Goal: Understand process/instructions: Learn about a topic

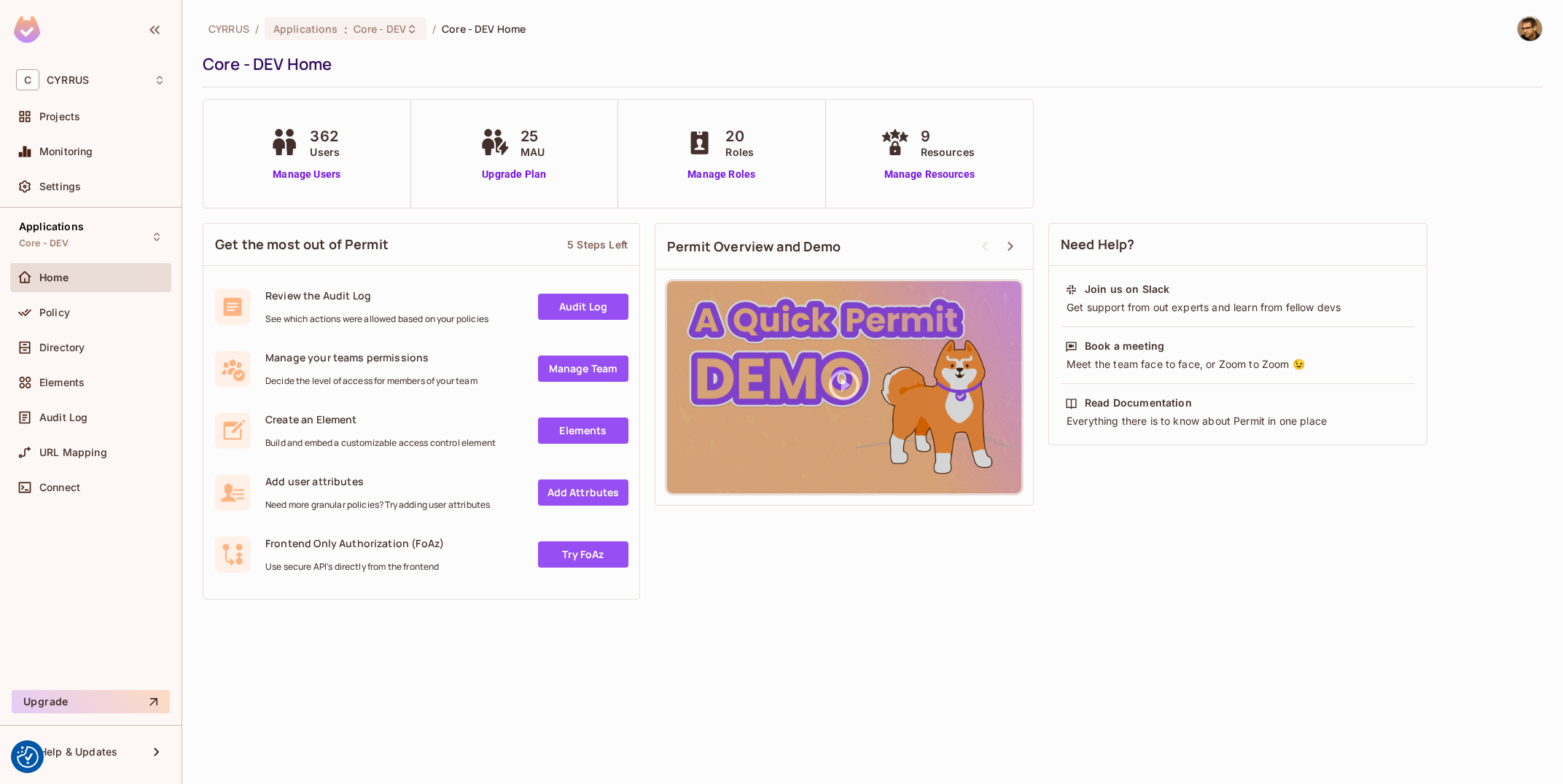
click at [94, 293] on div "Home" at bounding box center [90, 281] width 161 height 35
click at [102, 314] on div "Policy" at bounding box center [102, 313] width 126 height 12
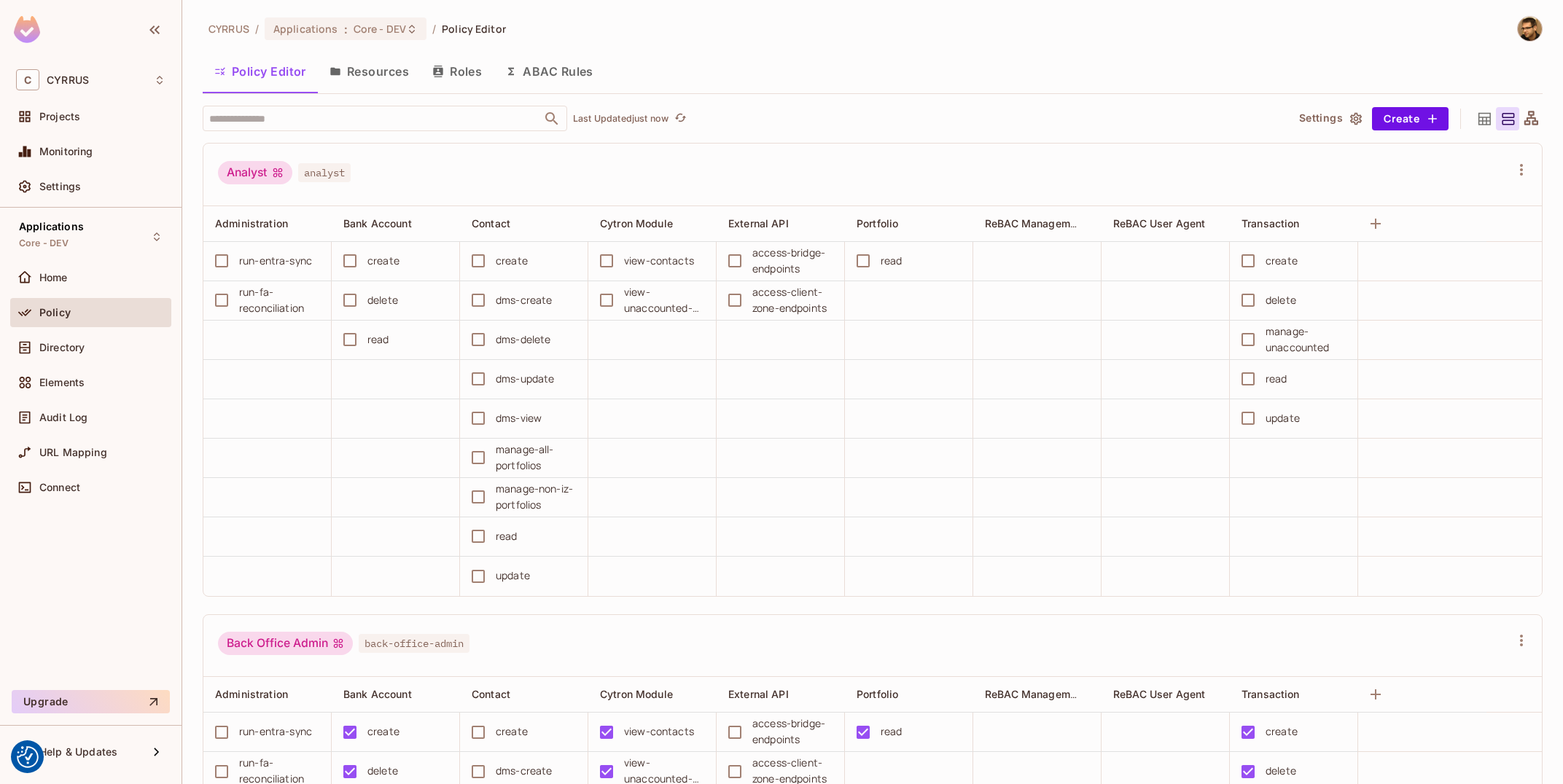
click at [385, 81] on button "Resources" at bounding box center [369, 72] width 103 height 37
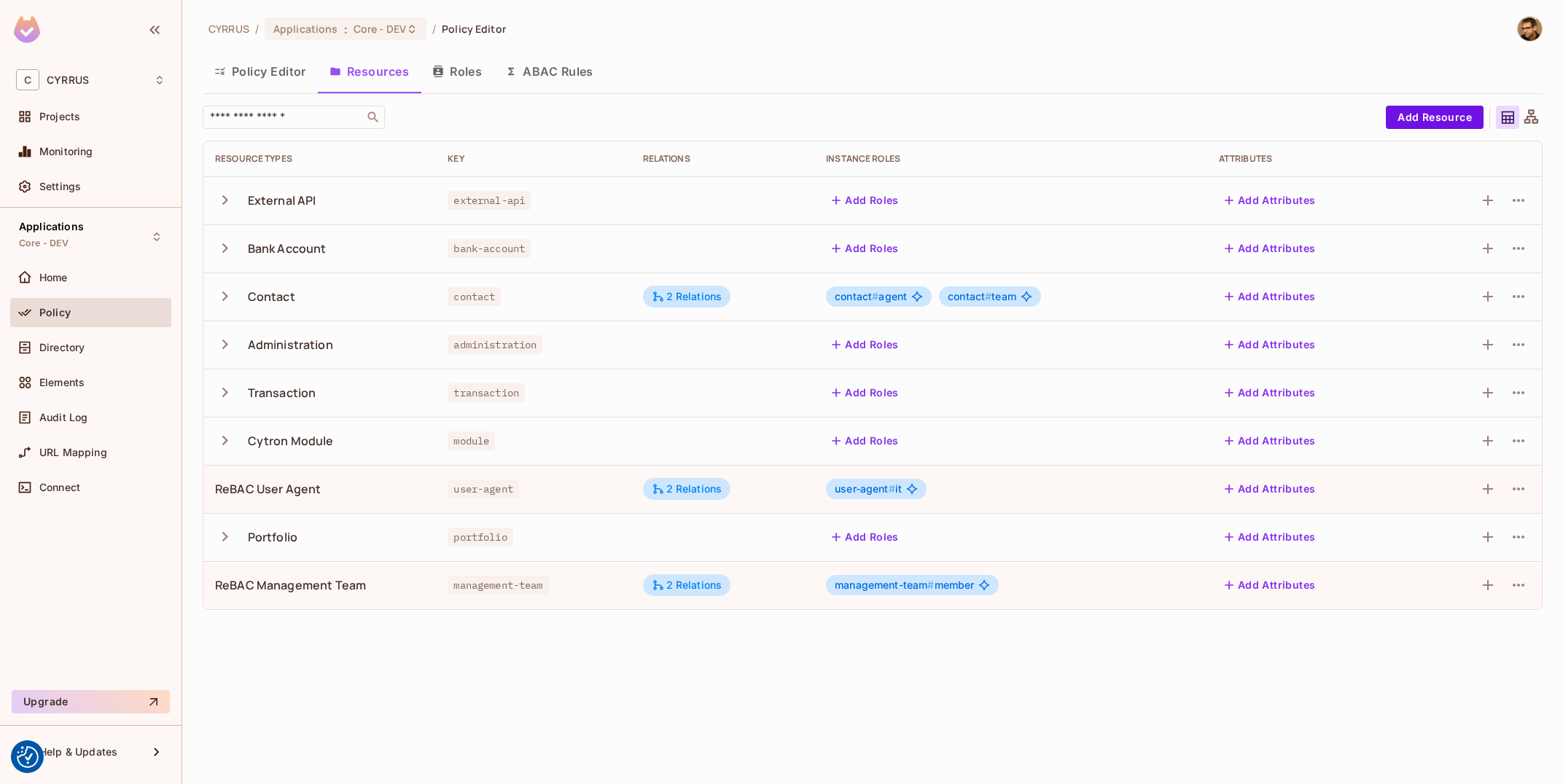
click at [220, 304] on icon "button" at bounding box center [225, 297] width 20 height 20
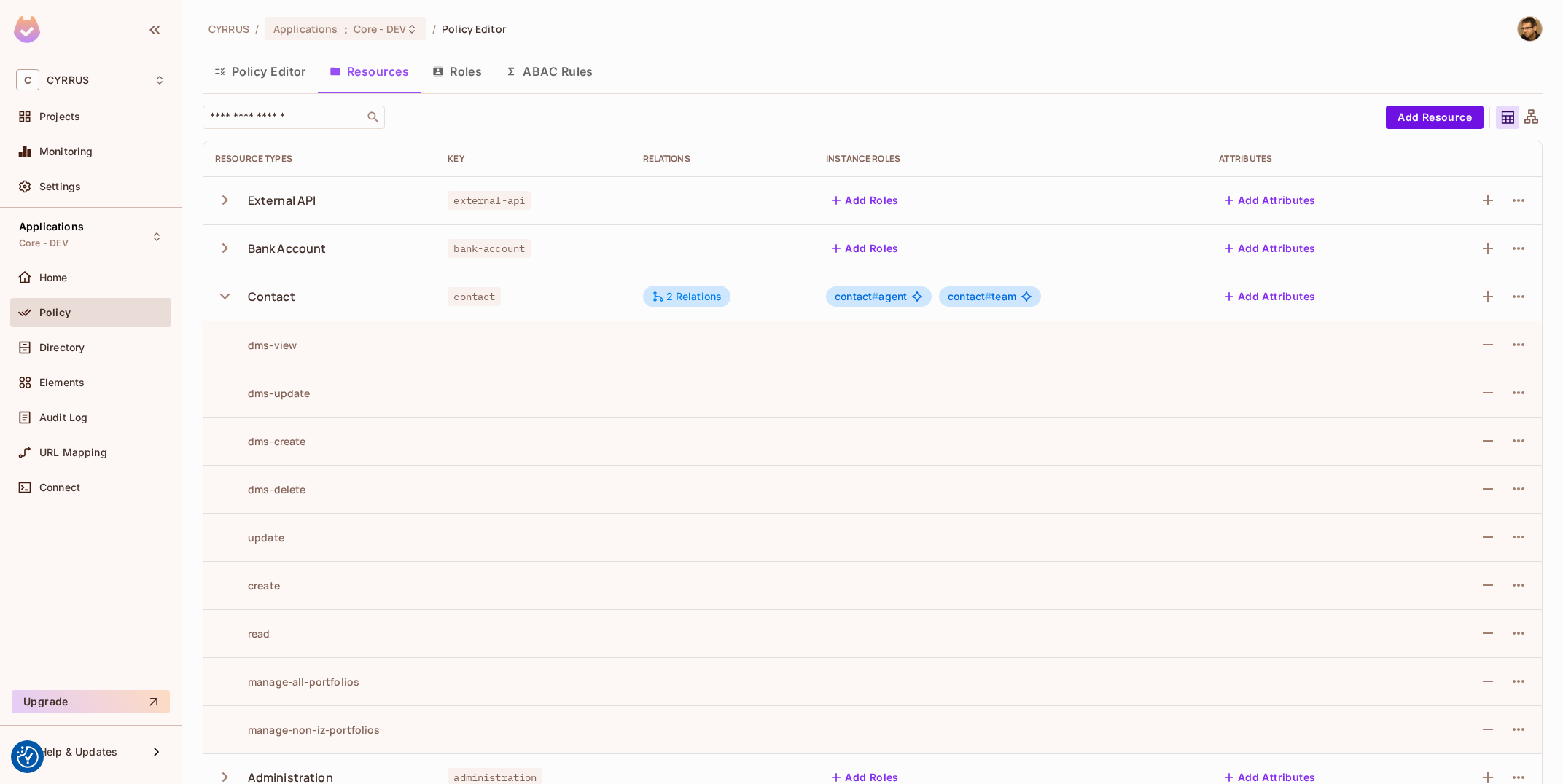
scroll to position [263, 0]
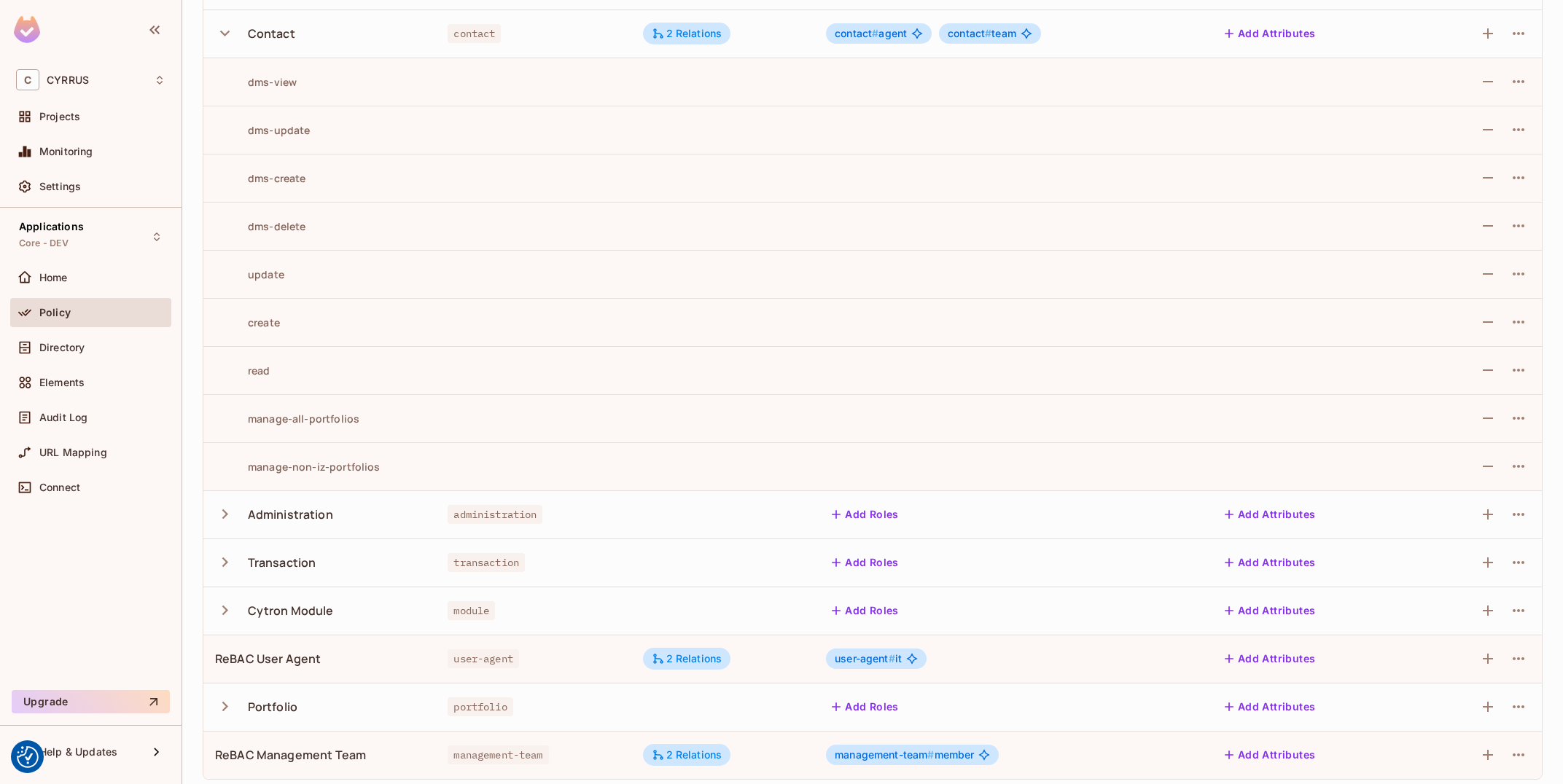
click at [304, 420] on div "manage-all-portfolios" at bounding box center [287, 419] width 145 height 14
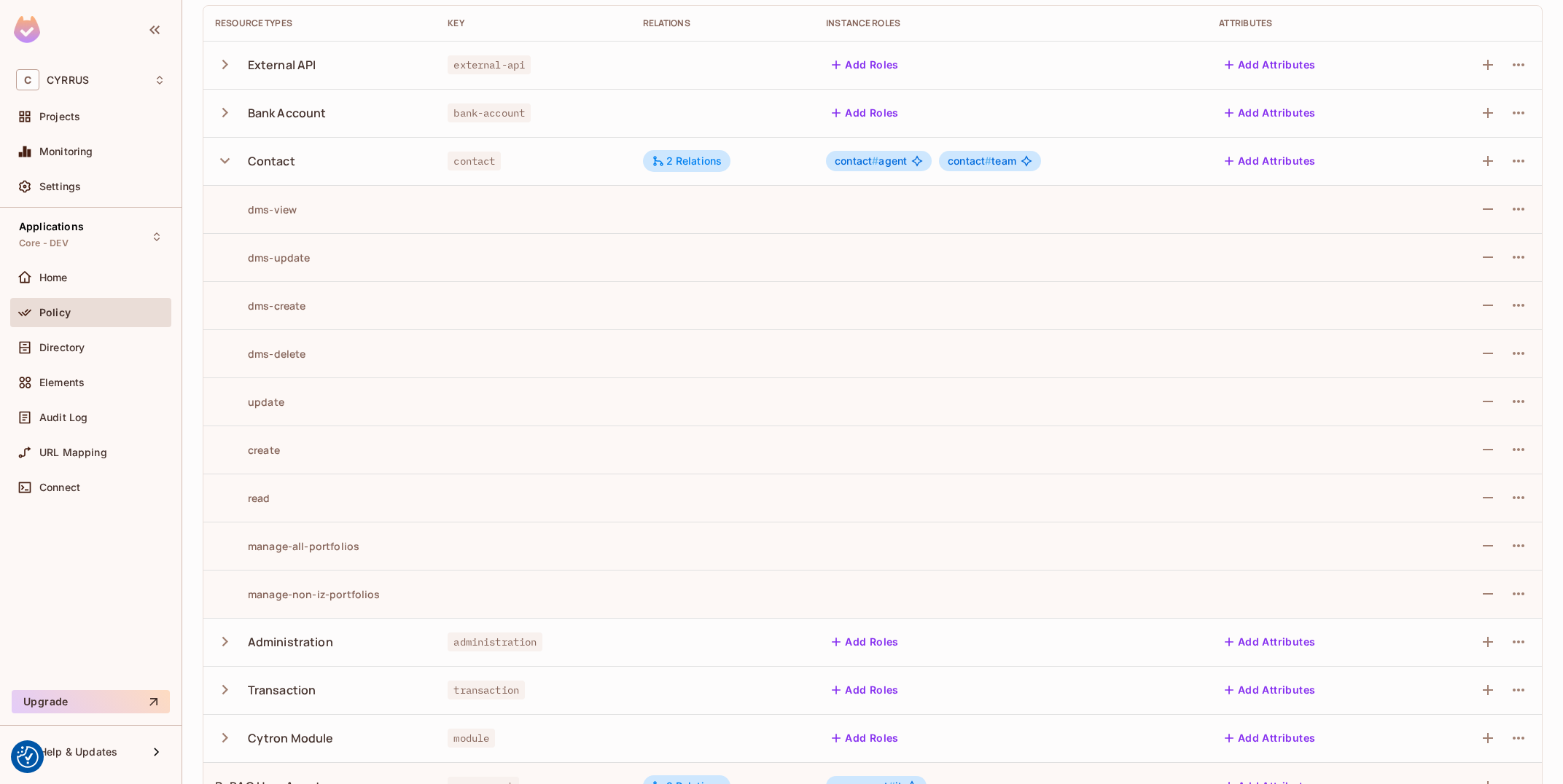
scroll to position [0, 0]
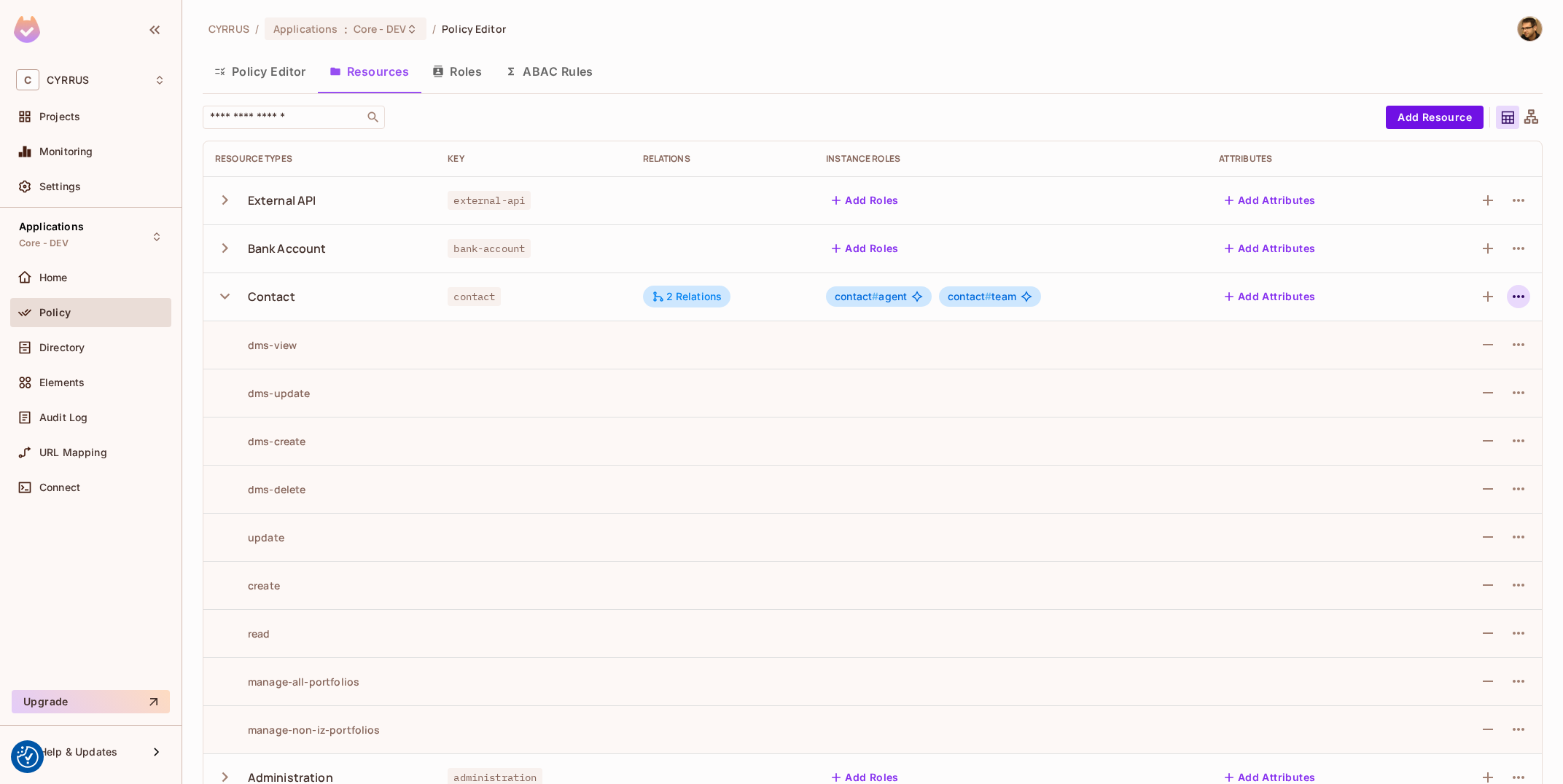
click at [1525, 300] on icon "button" at bounding box center [1518, 297] width 18 height 18
click at [1486, 356] on div "Edit Resource" at bounding box center [1455, 354] width 69 height 14
click at [336, 727] on div "manage-non-iz-portfolios" at bounding box center [298, 730] width 165 height 14
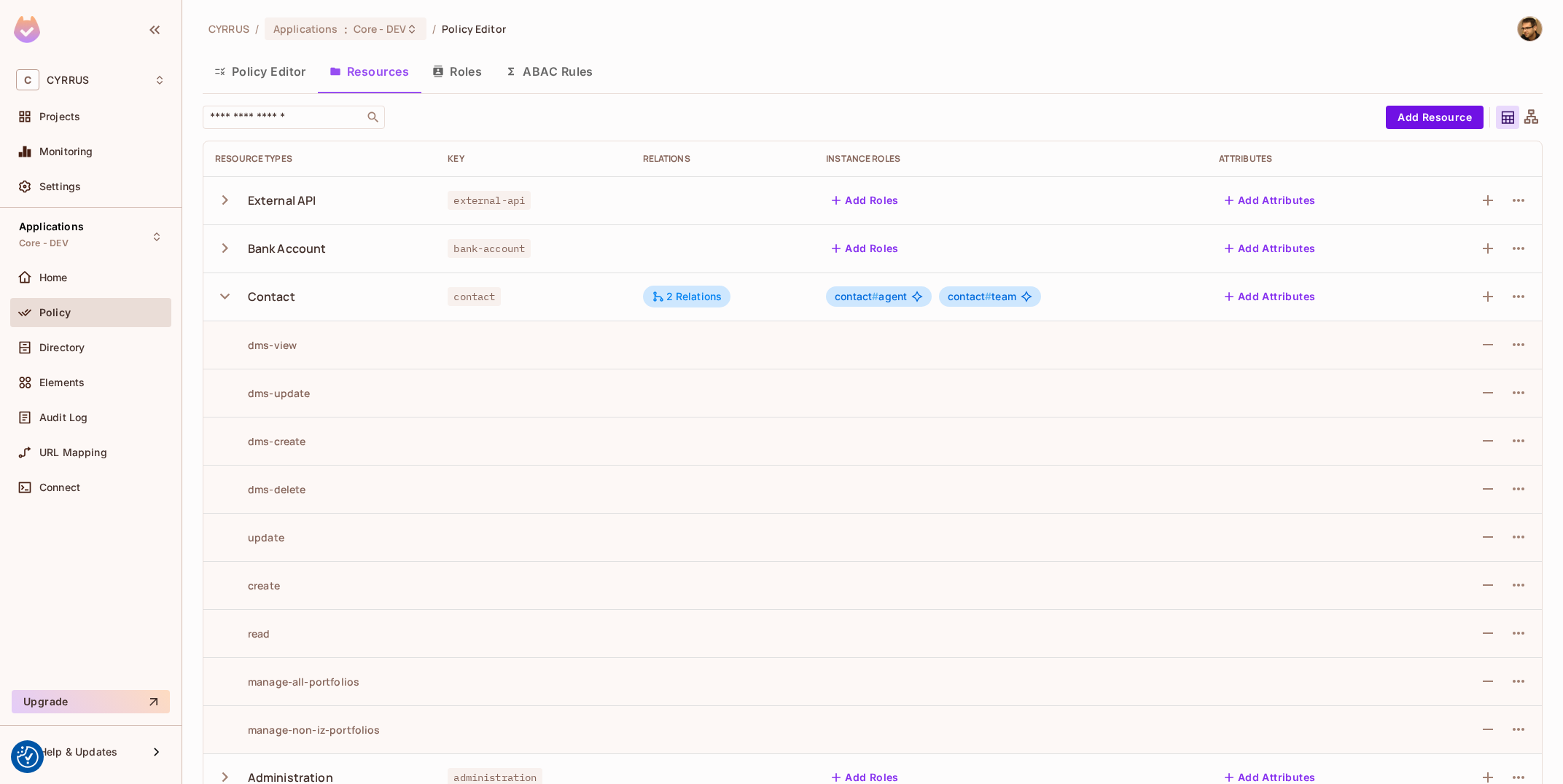
click at [230, 290] on icon "button" at bounding box center [225, 297] width 20 height 20
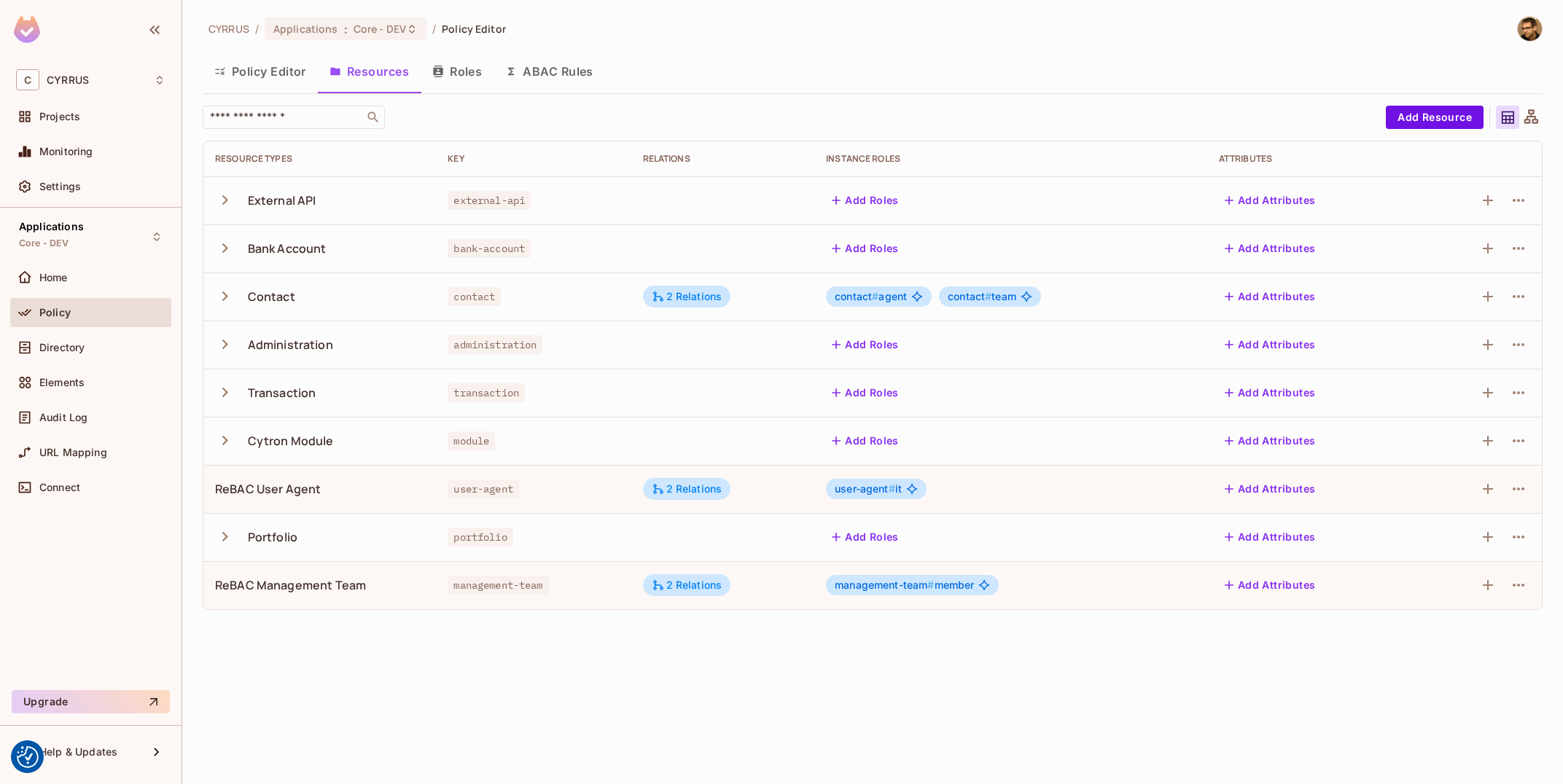
click at [455, 76] on button "Roles" at bounding box center [456, 72] width 73 height 37
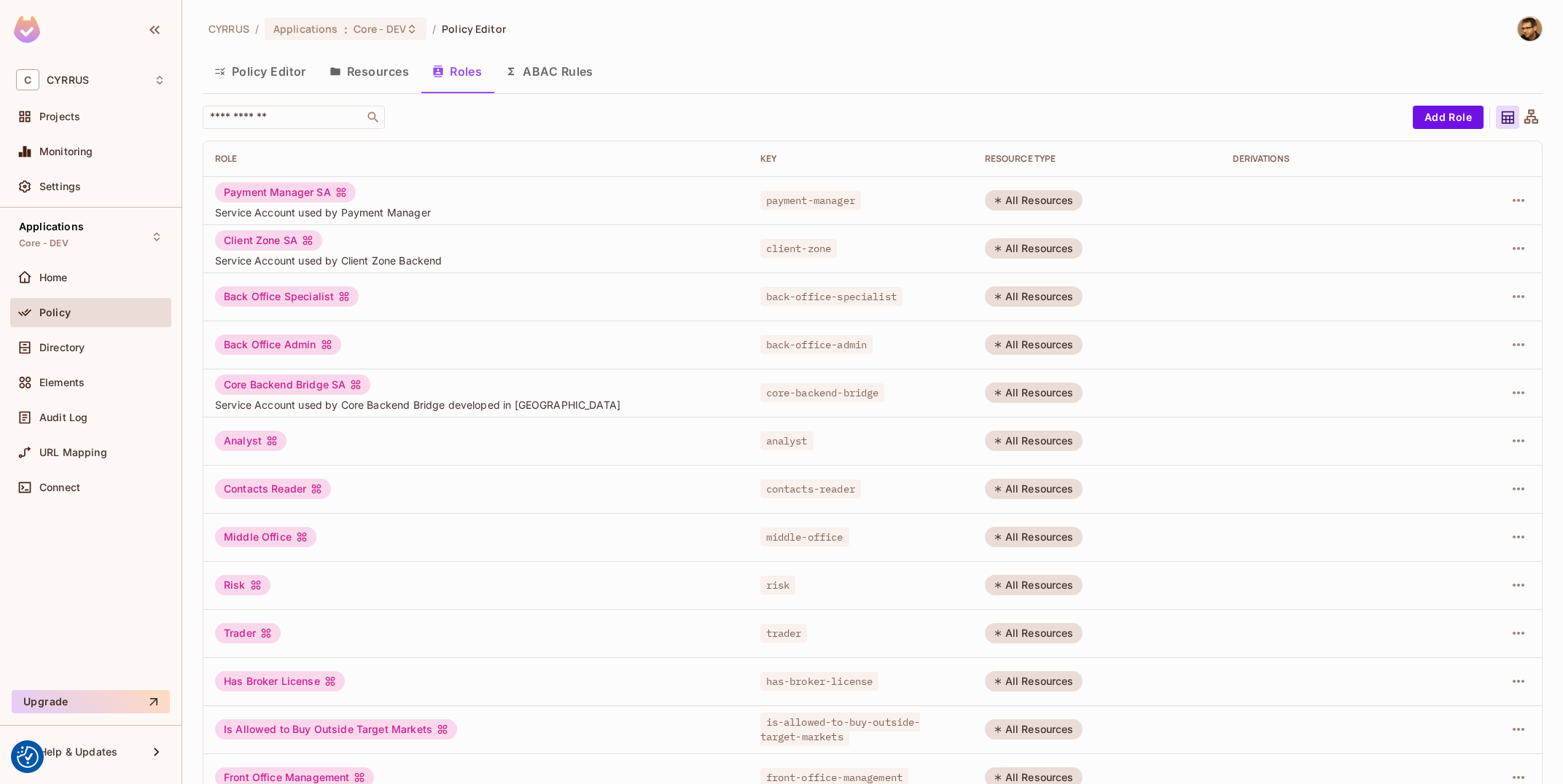
scroll to position [174, 0]
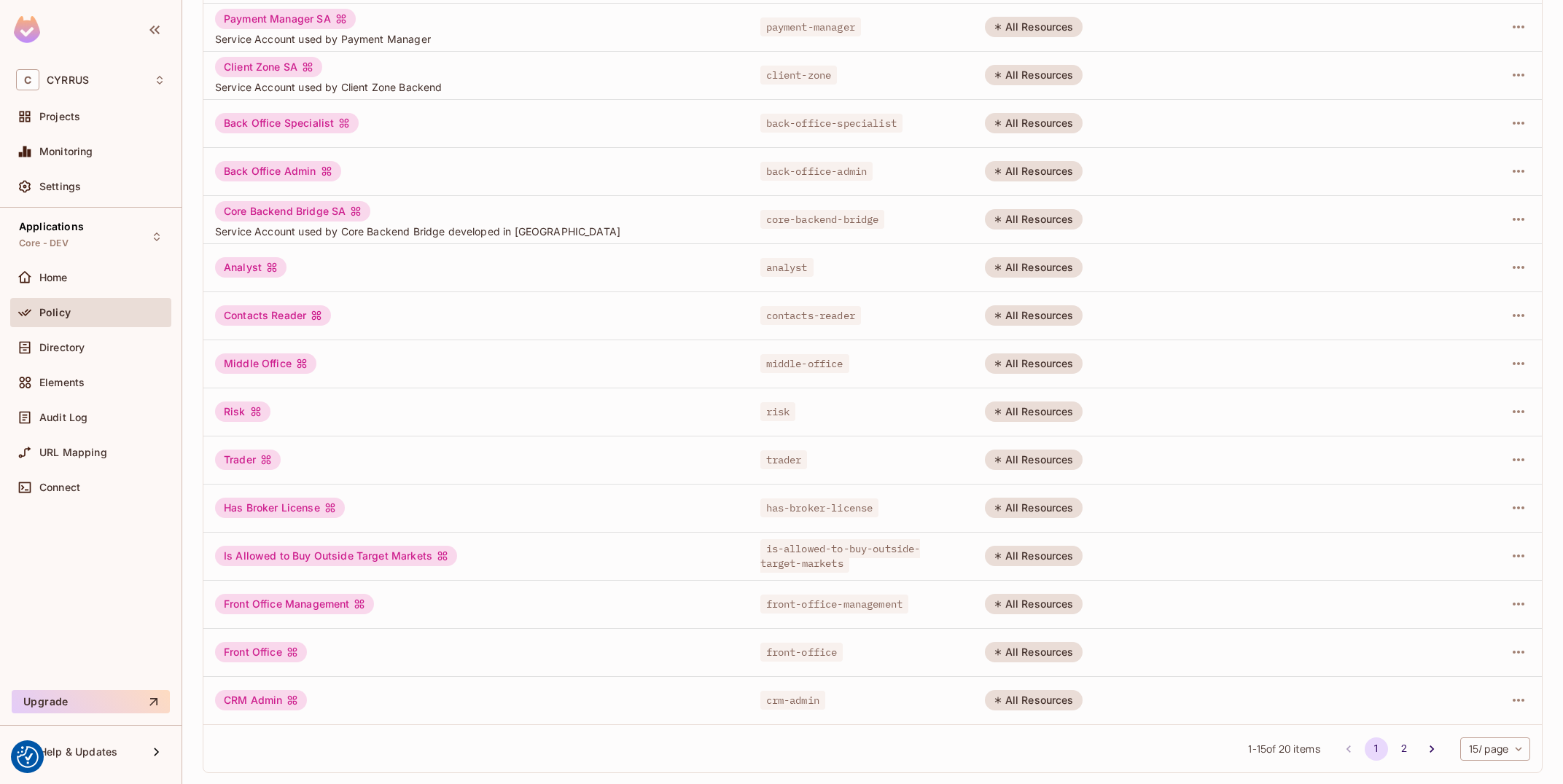
click at [1464, 748] on body "We use cookies to enhance your browsing experience, serve personalized ads or c…" at bounding box center [782, 392] width 1563 height 784
click at [1479, 755] on li "100 / page" at bounding box center [1493, 751] width 73 height 31
type input "***"
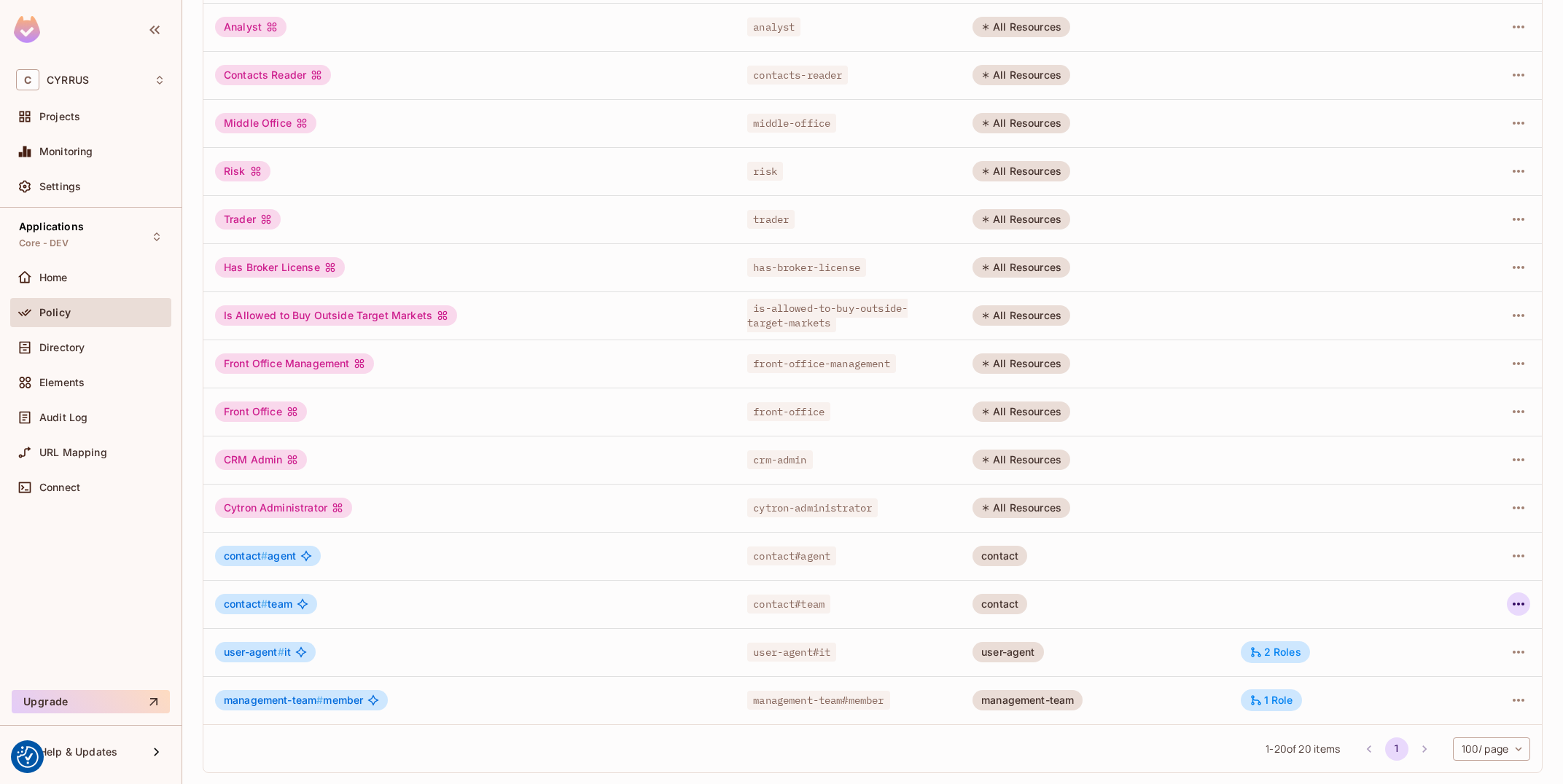
click at [1522, 604] on icon "button" at bounding box center [1519, 603] width 12 height 3
click at [1486, 630] on li "Edit Role" at bounding box center [1455, 638] width 129 height 32
click at [1291, 649] on div "2 Roles" at bounding box center [1275, 653] width 52 height 13
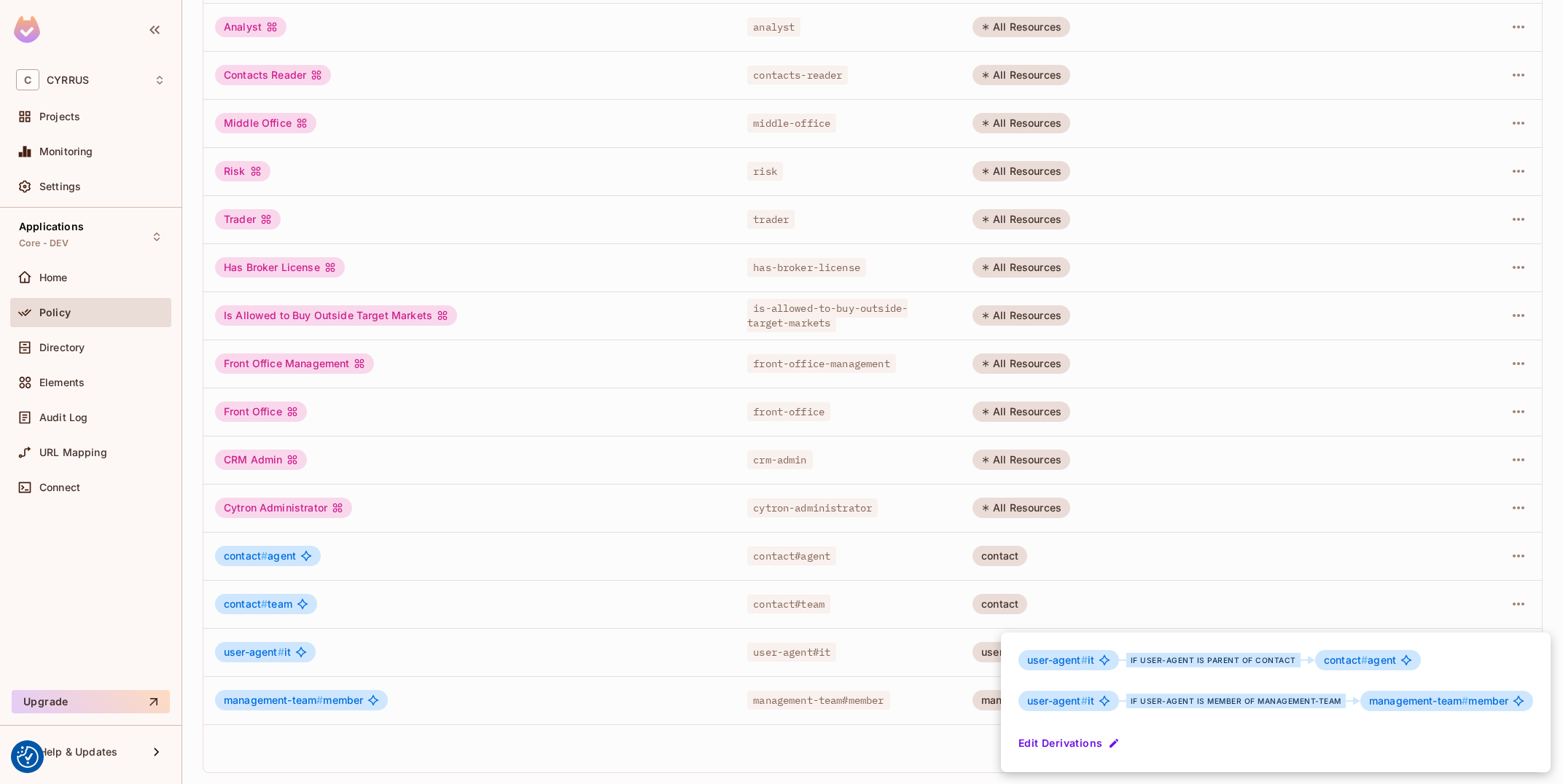
click at [896, 620] on div at bounding box center [782, 392] width 1563 height 784
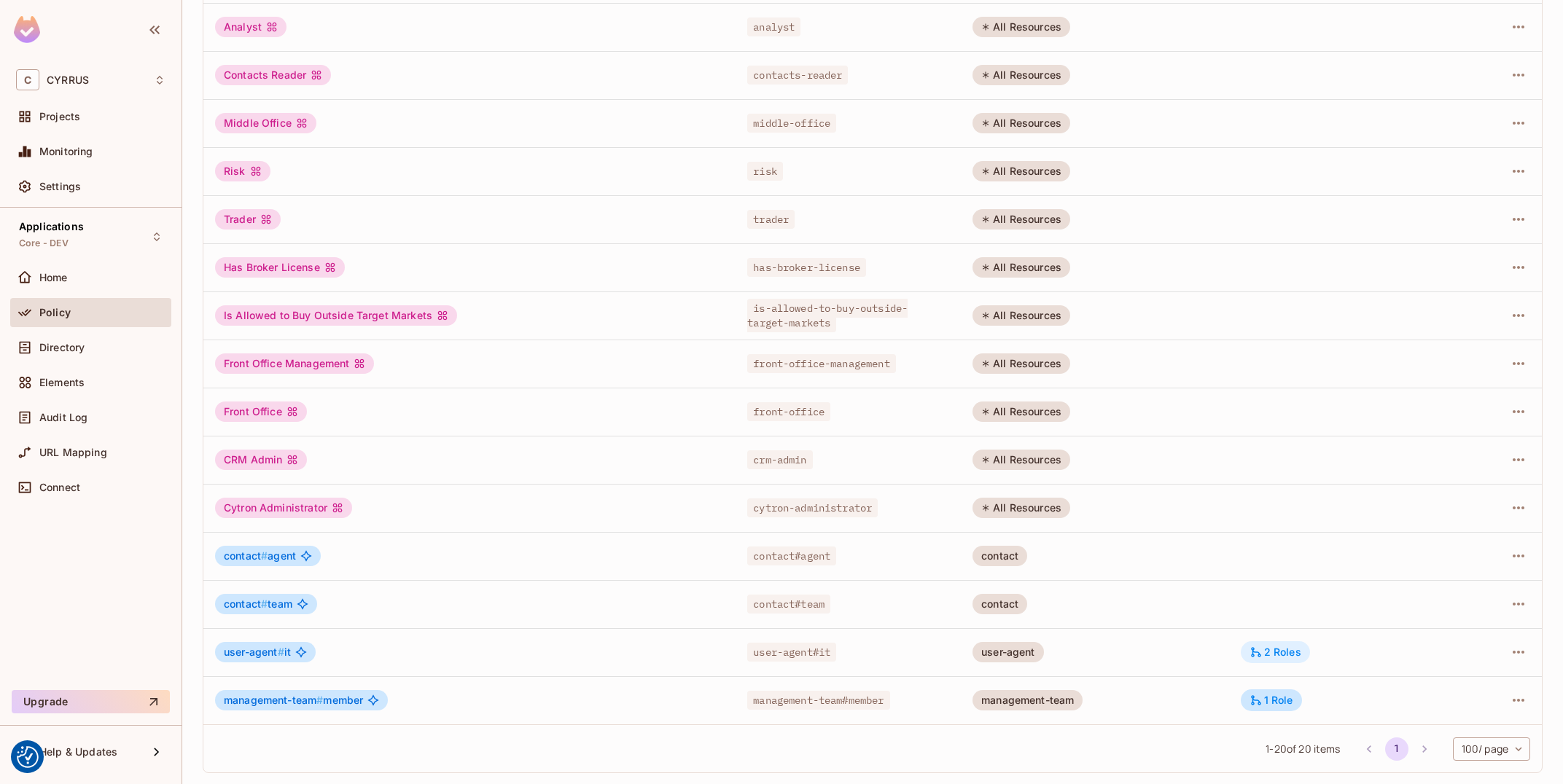
click at [1268, 654] on div "2 Roles" at bounding box center [1275, 653] width 52 height 13
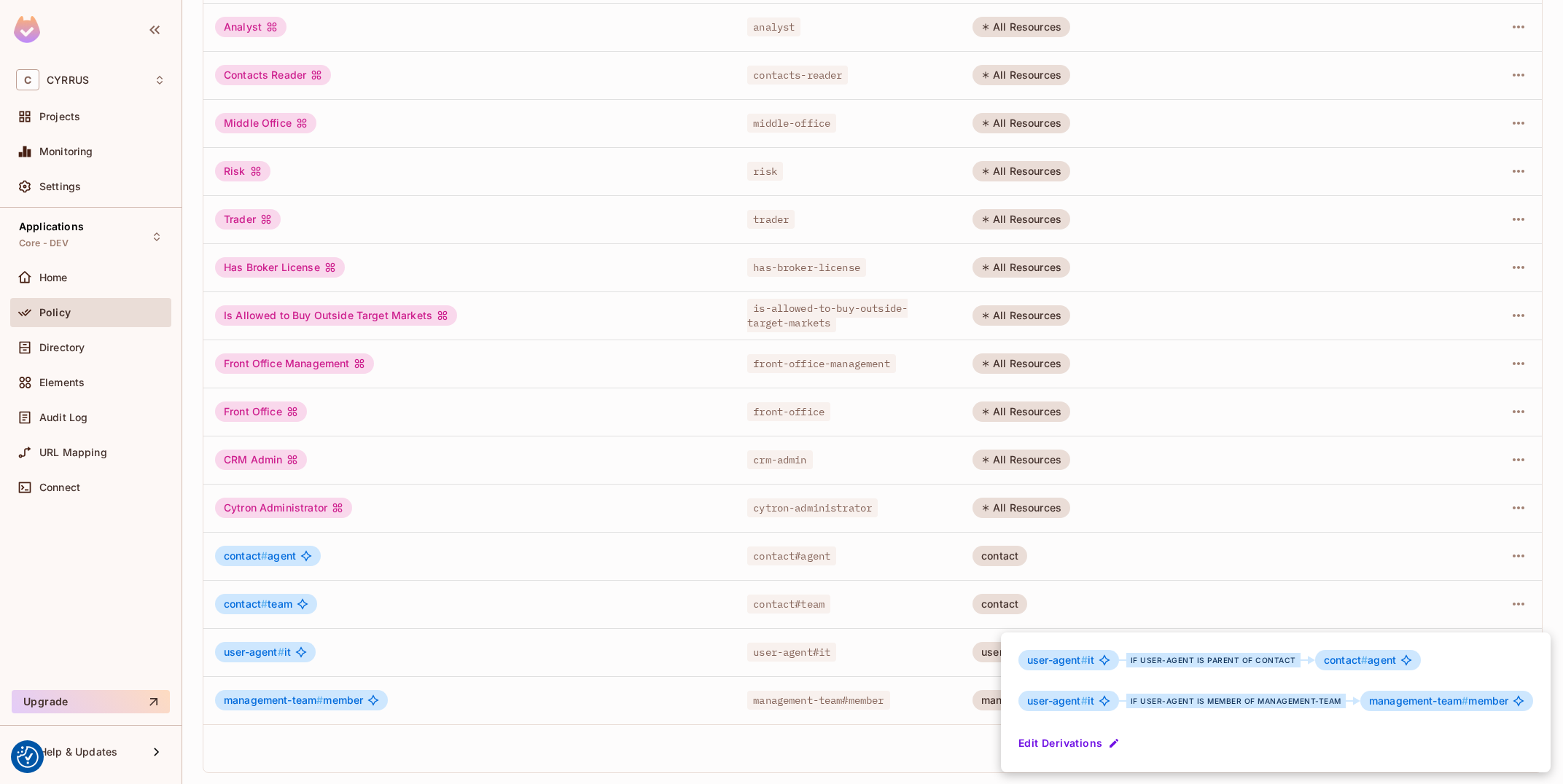
click at [846, 599] on div at bounding box center [782, 392] width 1563 height 784
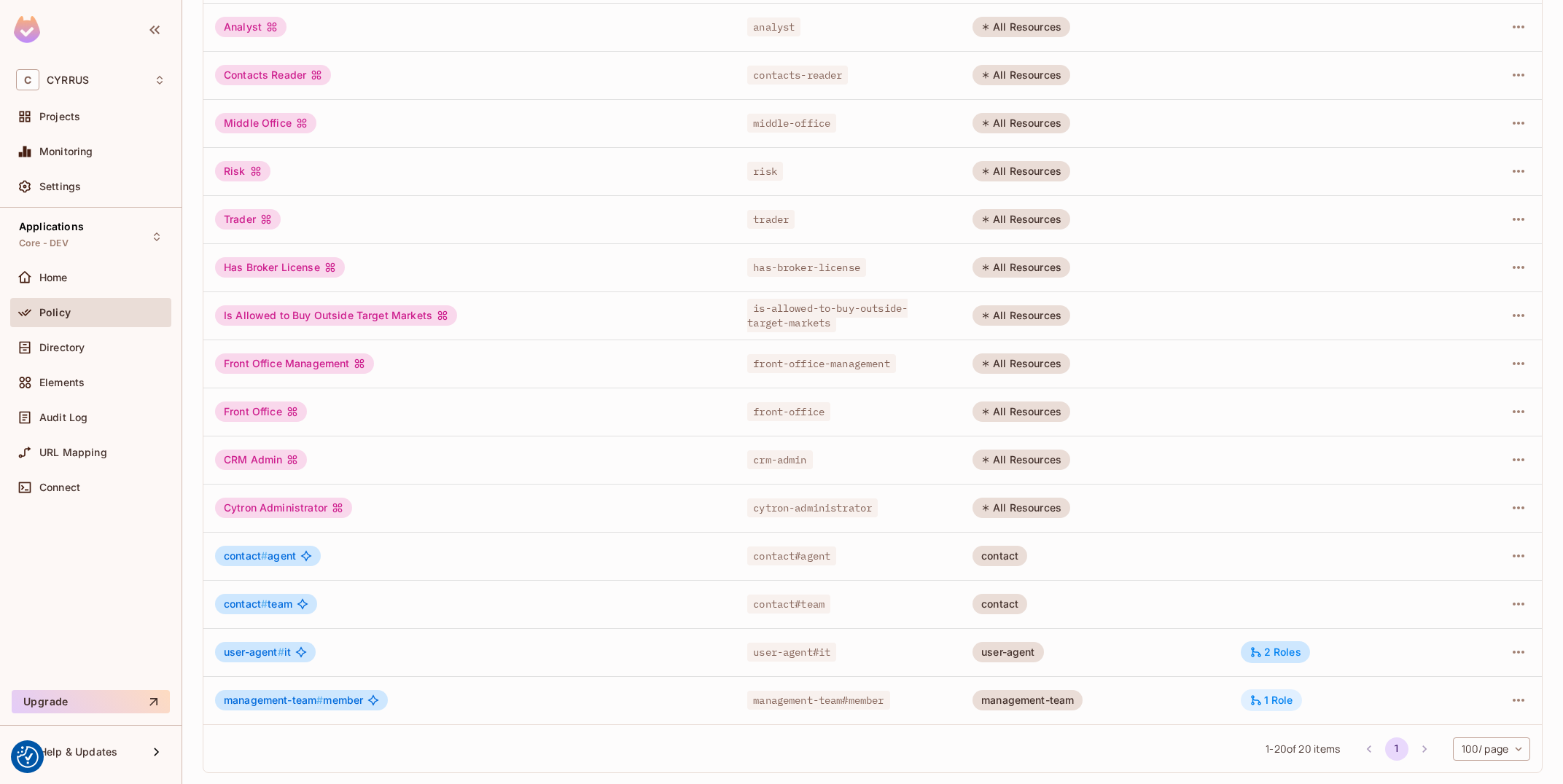
click at [1270, 703] on div "1 Role" at bounding box center [1271, 700] width 43 height 13
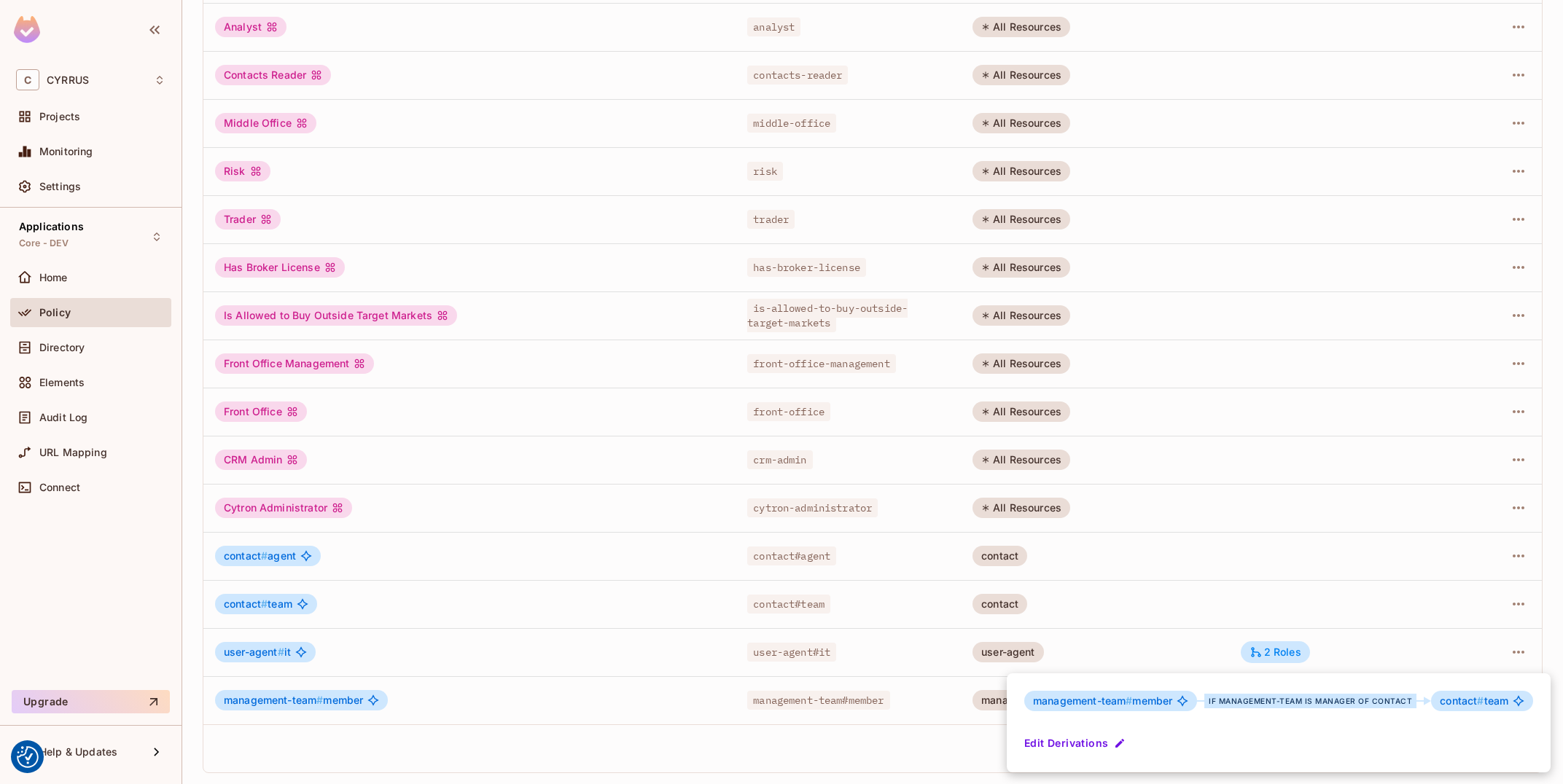
click at [257, 699] on div at bounding box center [782, 392] width 1563 height 784
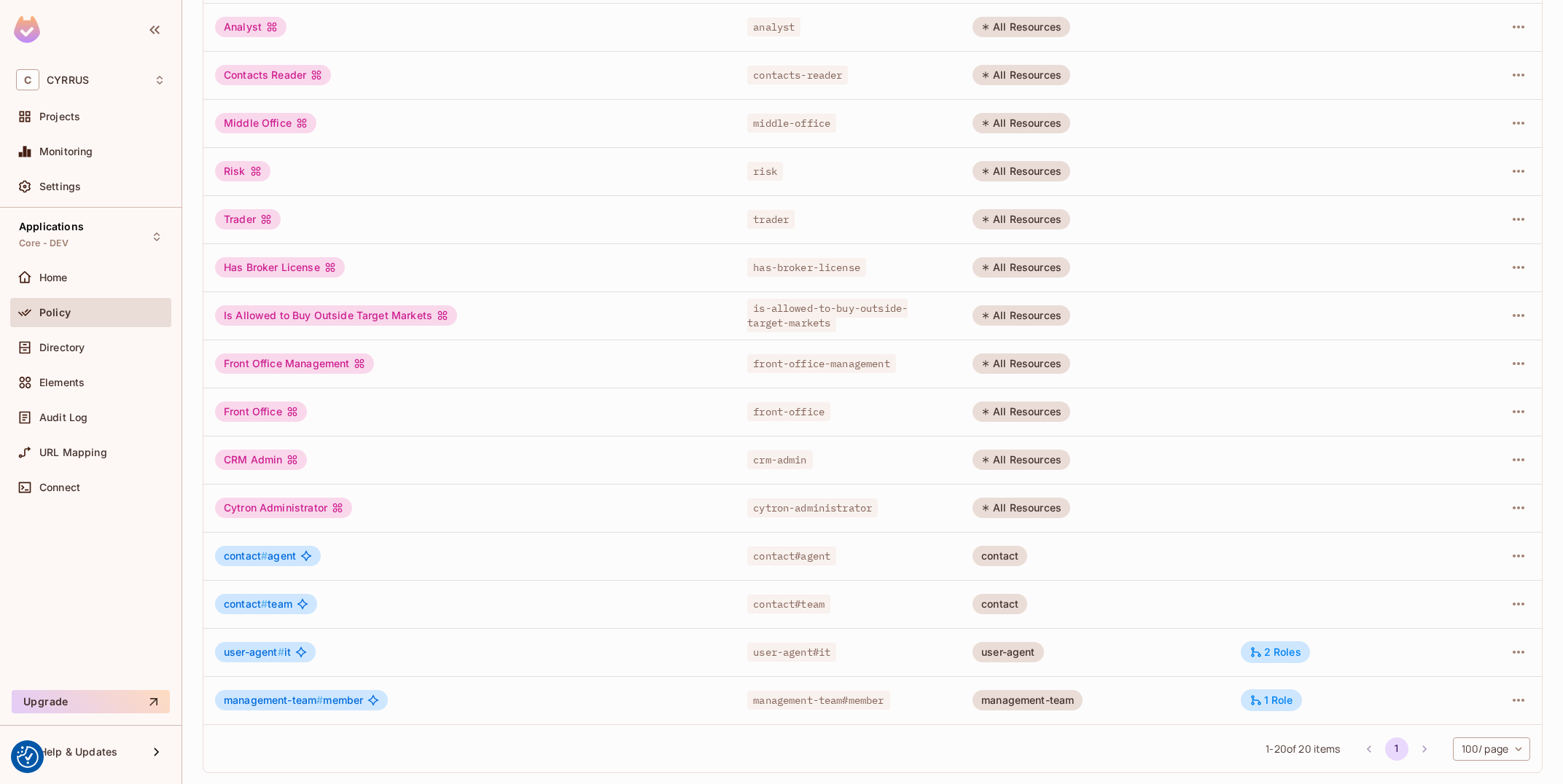
click at [257, 699] on div at bounding box center [782, 392] width 1563 height 784
click at [257, 699] on div "management-team # member if management-team is manager of contact contact # tea…" at bounding box center [782, 392] width 1563 height 784
click at [257, 699] on span "management-team #" at bounding box center [273, 700] width 99 height 13
click at [254, 705] on span "management-team #" at bounding box center [273, 700] width 99 height 13
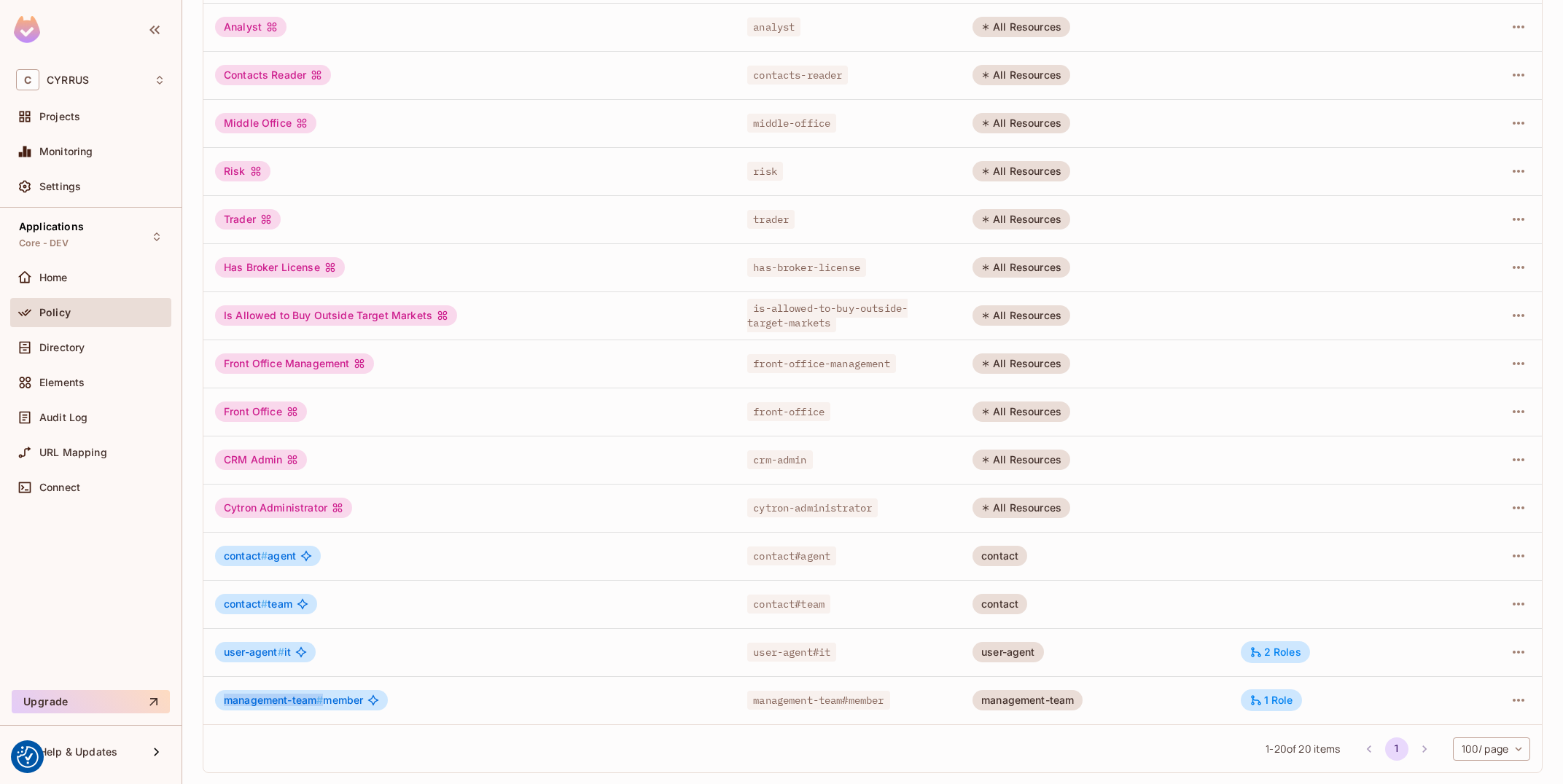
click at [254, 705] on span "management-team #" at bounding box center [273, 700] width 99 height 13
copy span "management-team #"
click at [1267, 705] on div "1 Role" at bounding box center [1271, 700] width 43 height 13
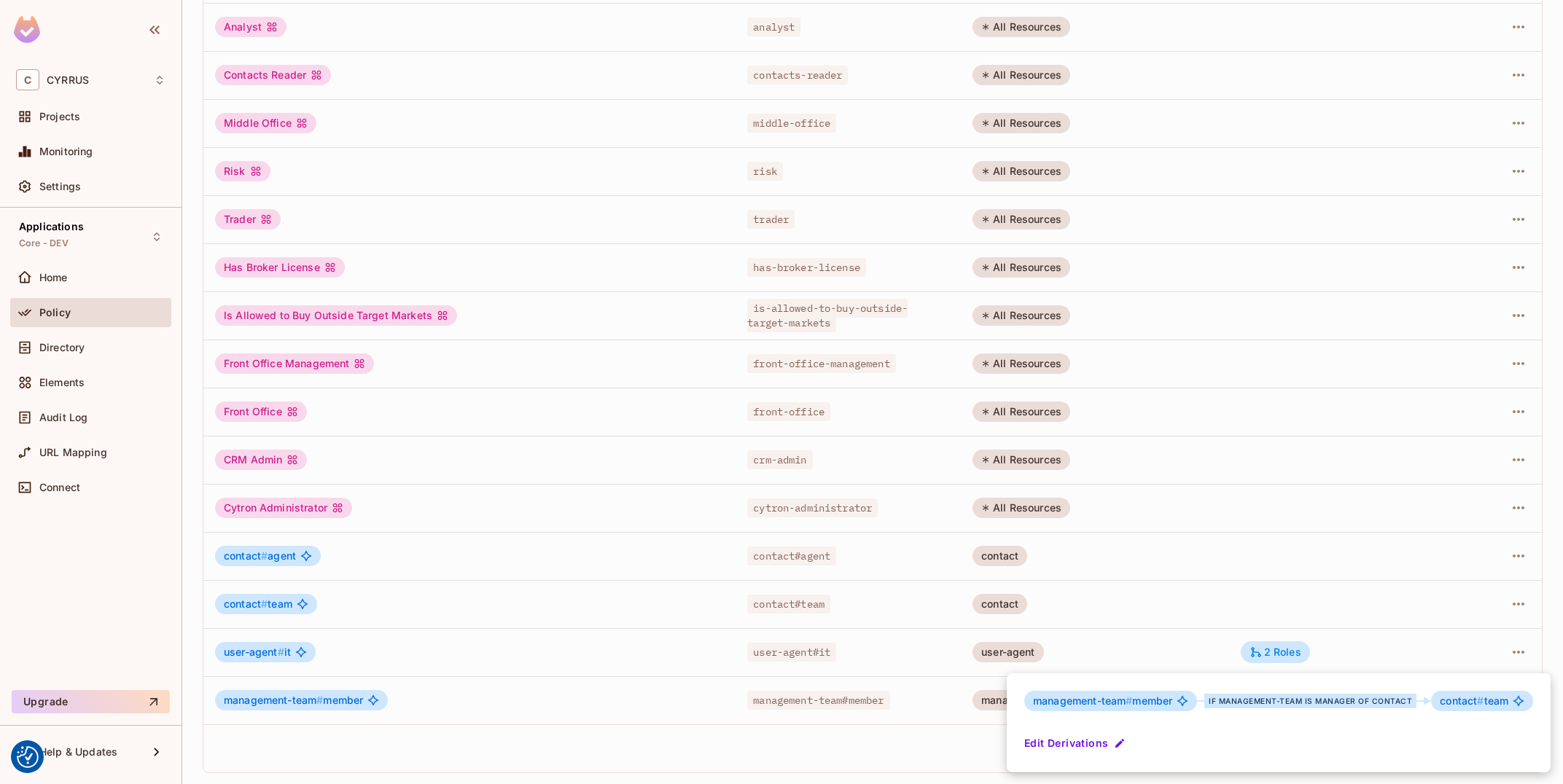
click at [1392, 602] on div at bounding box center [782, 392] width 1563 height 784
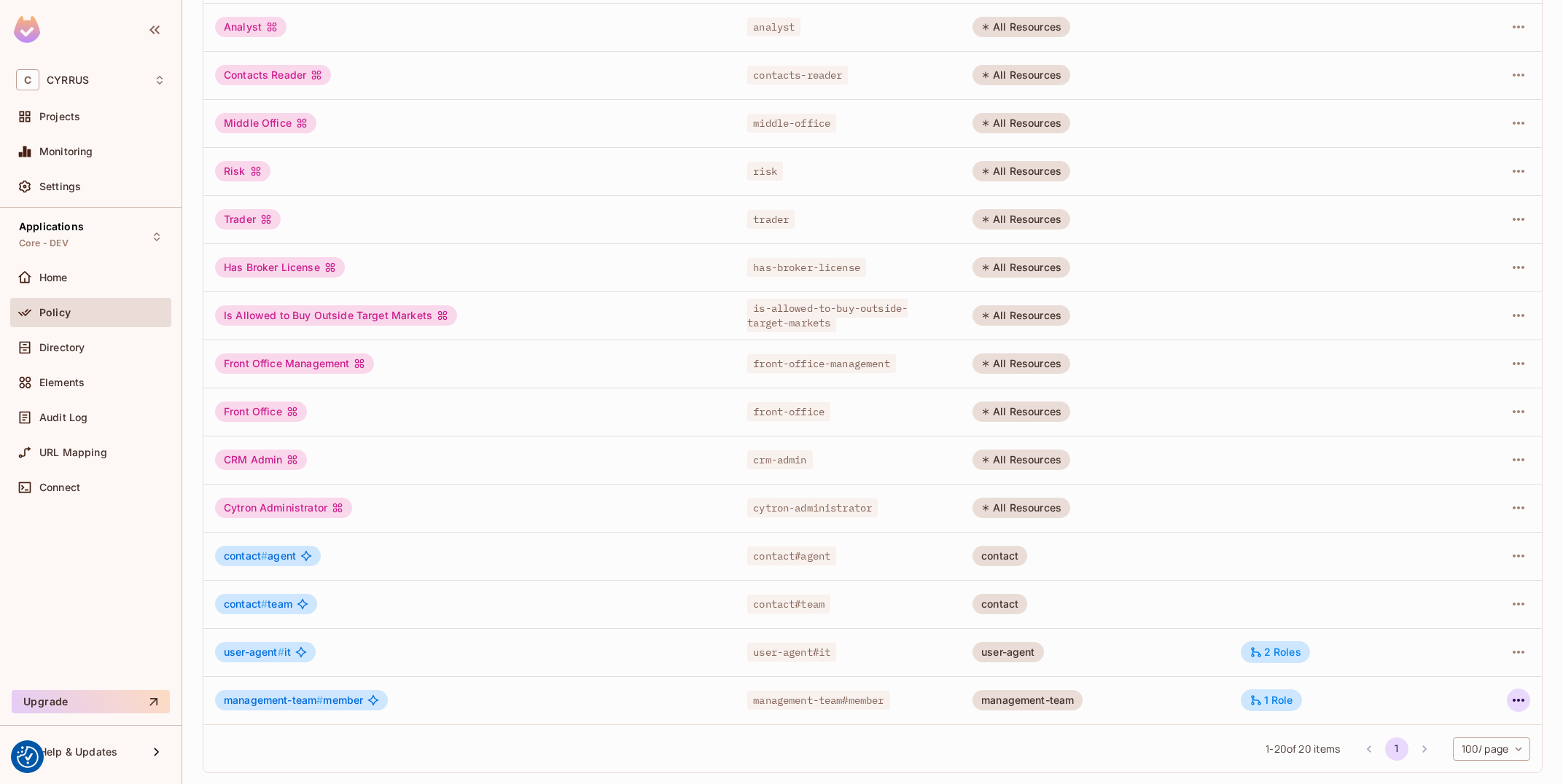
click at [1519, 704] on icon "button" at bounding box center [1518, 700] width 18 height 18
click at [1453, 686] on div "Edit Role" at bounding box center [1454, 686] width 43 height 14
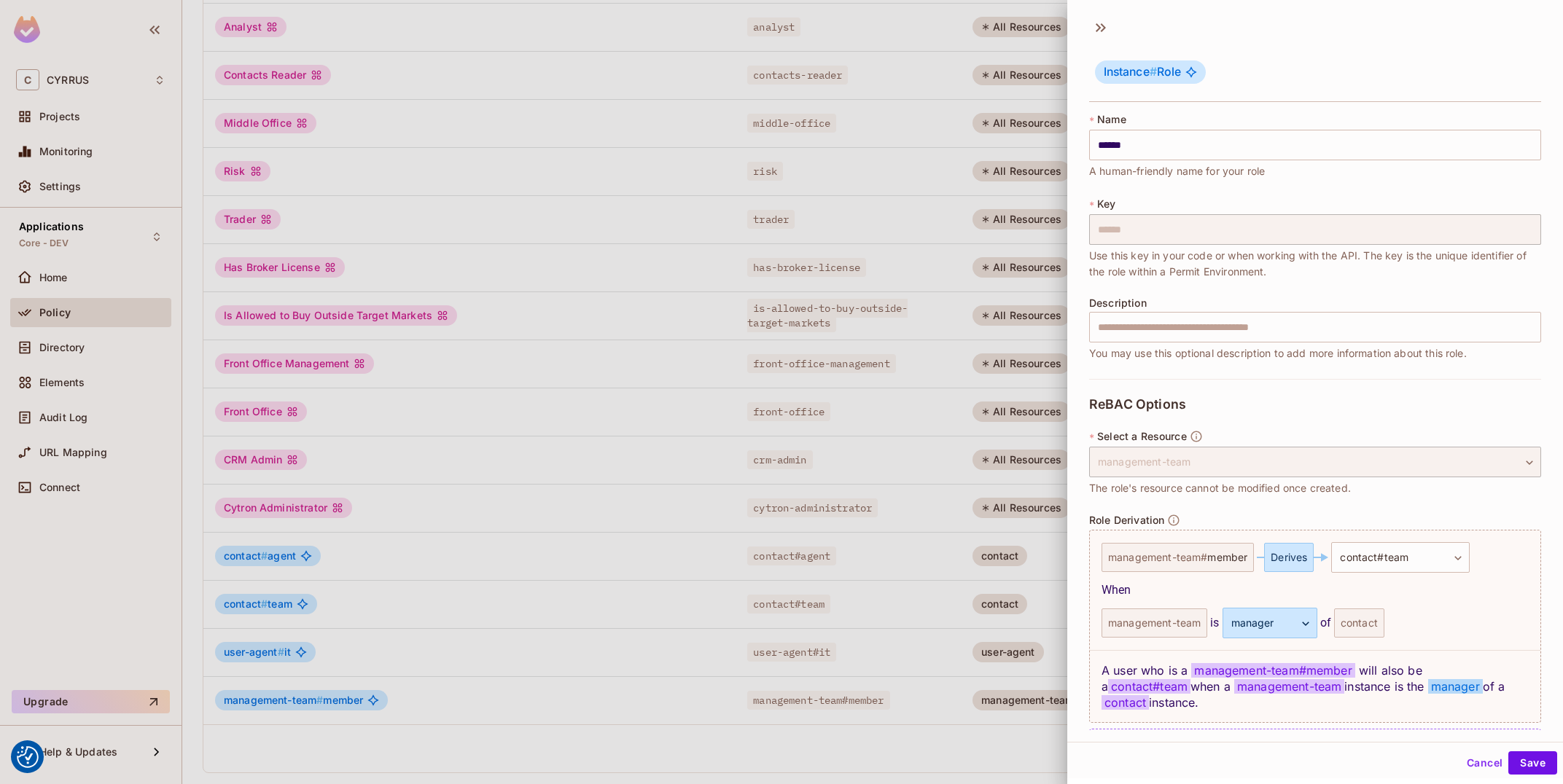
scroll to position [47, 0]
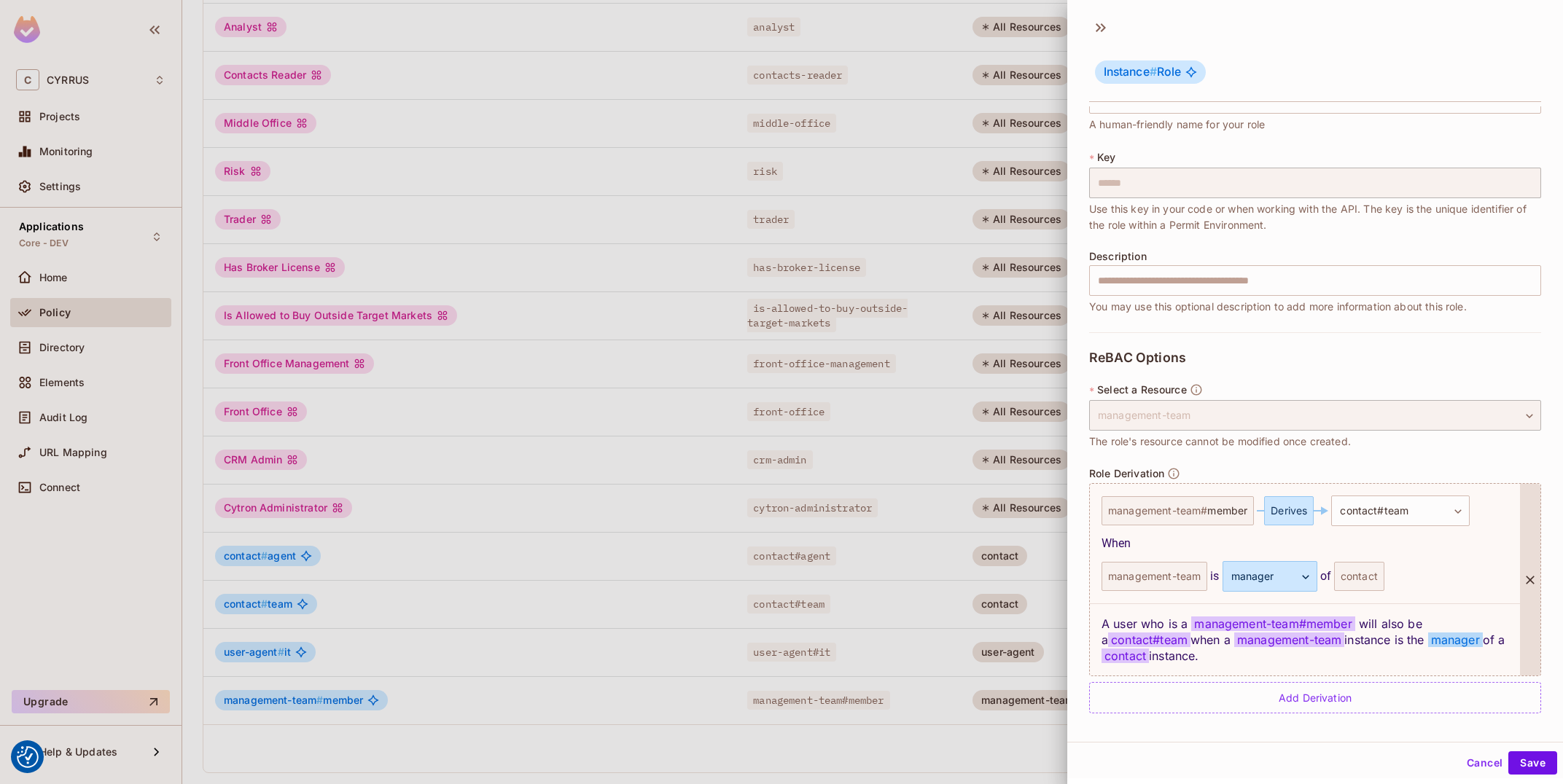
drag, startPoint x: 1220, startPoint y: 658, endPoint x: 1092, endPoint y: 624, distance: 132.4
click at [1092, 624] on div "A user who is a management-team # member will also be a contact#team when a man…" at bounding box center [1305, 639] width 430 height 72
copy div "A user who is a management-team # member will also be a contact#team when a man…"
click at [1110, 29] on icon at bounding box center [1101, 28] width 23 height 23
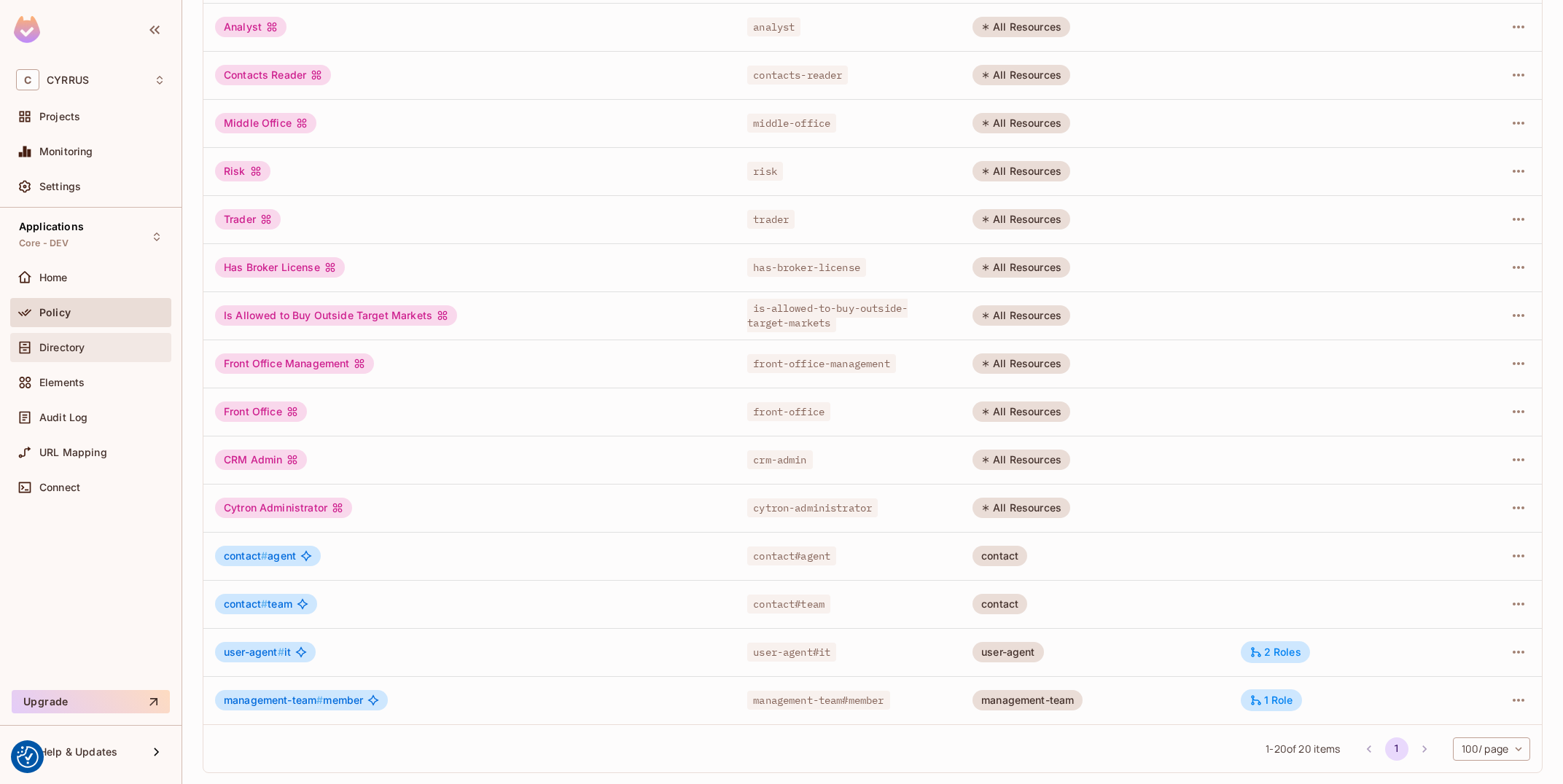
click at [113, 354] on div "Directory" at bounding box center [90, 348] width 150 height 18
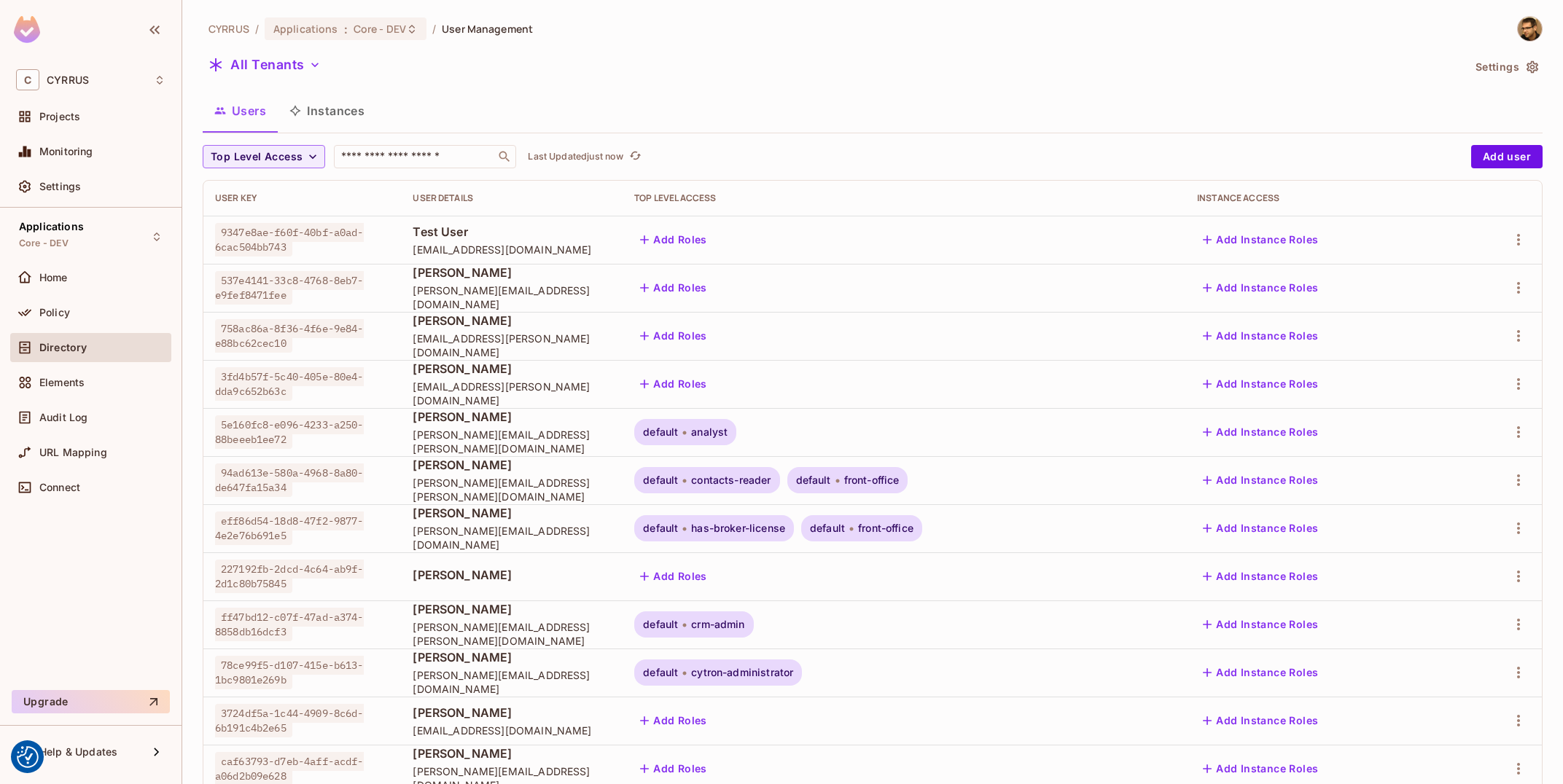
click at [83, 298] on div "Home" at bounding box center [90, 281] width 161 height 35
click at [70, 315] on div "Policy" at bounding box center [102, 313] width 126 height 12
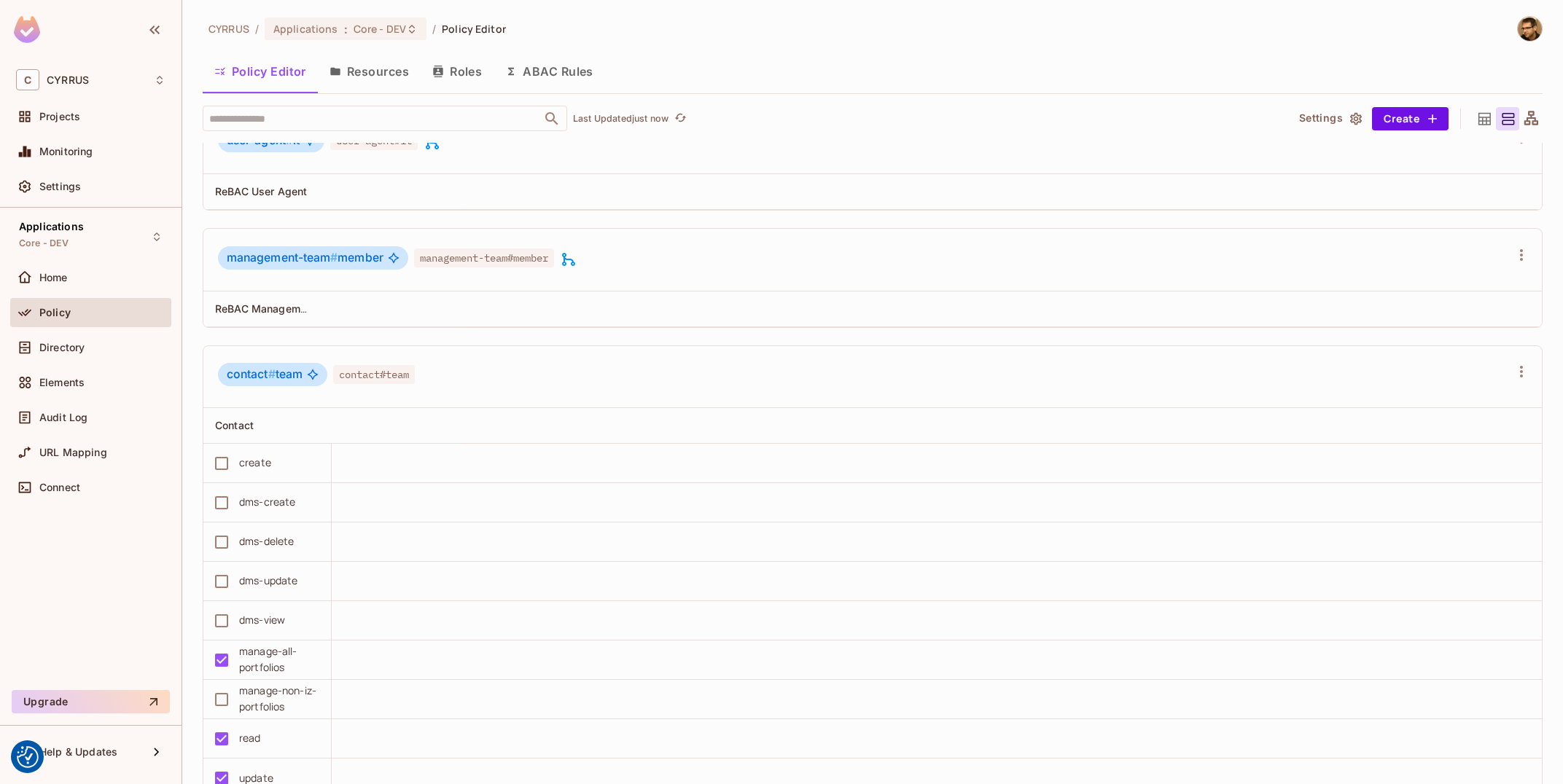
scroll to position [7972, 0]
drag, startPoint x: 293, startPoint y: 670, endPoint x: 239, endPoint y: 654, distance: 56.3
click at [239, 654] on div "manage-all-portfolios" at bounding box center [279, 659] width 80 height 32
copy div "manage-all-portfolios"
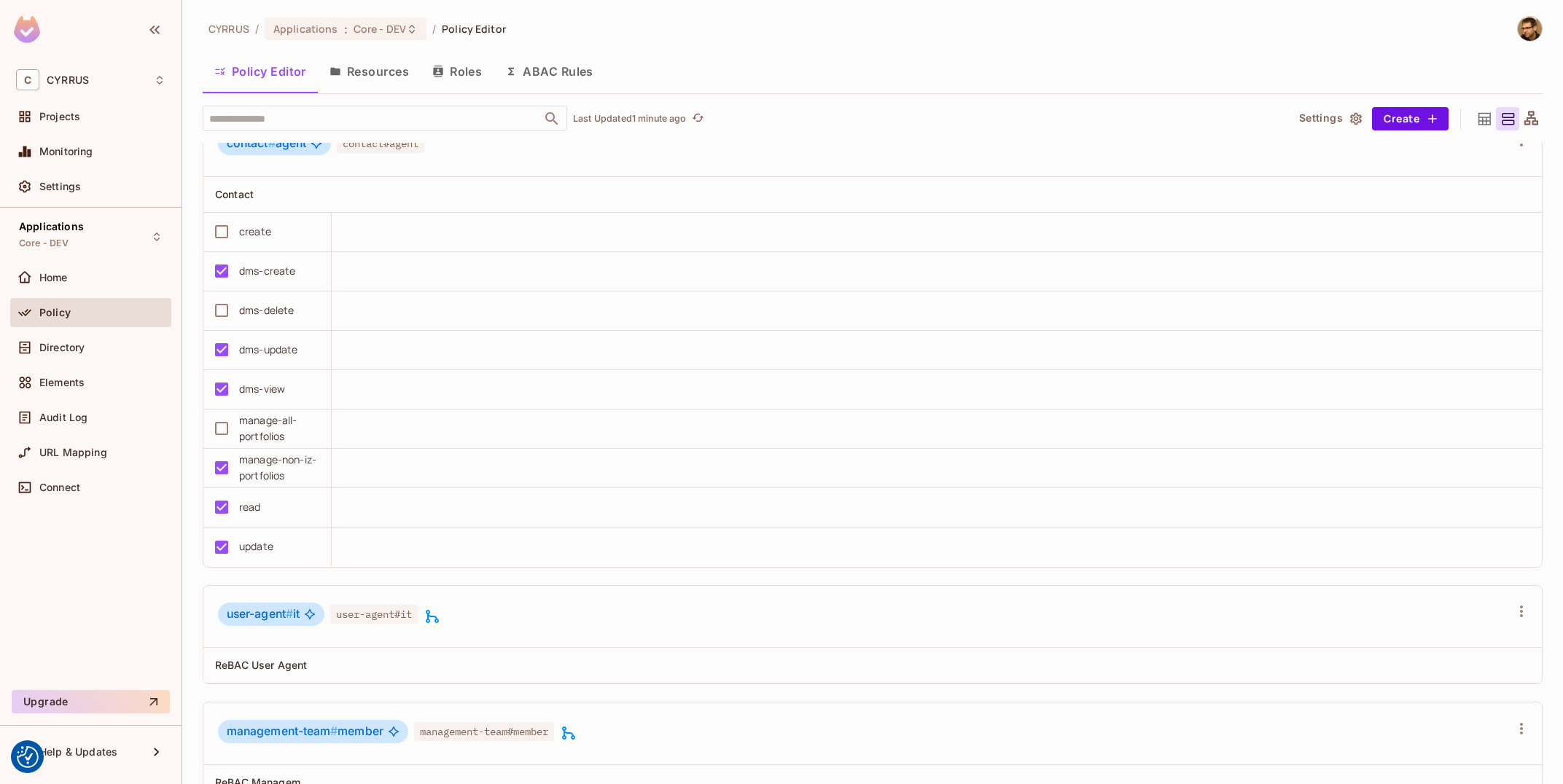
scroll to position [7445, 0]
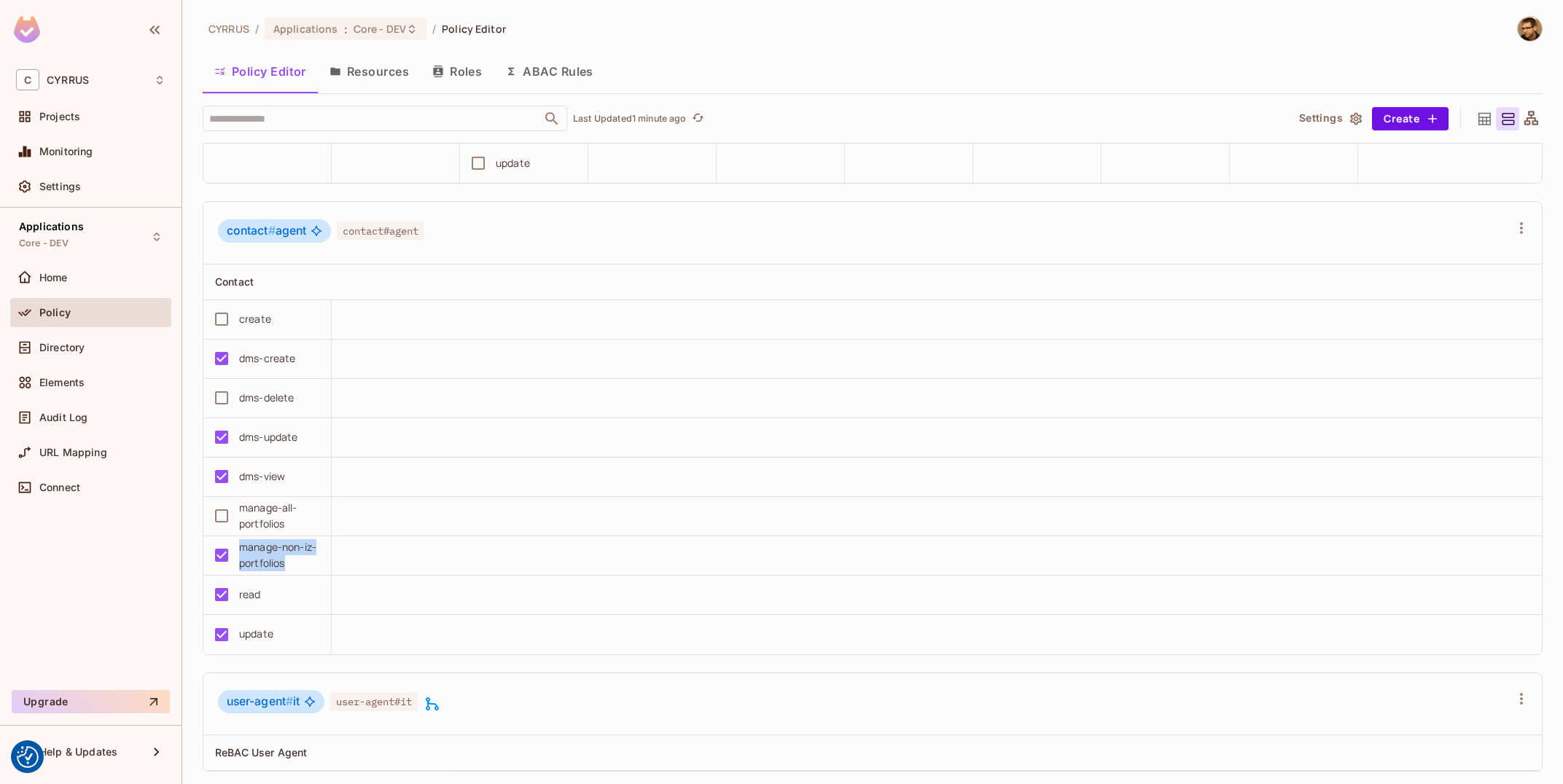
drag, startPoint x: 293, startPoint y: 568, endPoint x: 239, endPoint y: 550, distance: 56.9
click at [239, 550] on div "manage-non-iz-portfolios" at bounding box center [279, 555] width 80 height 32
copy div "manage-non-iz-portfolios"
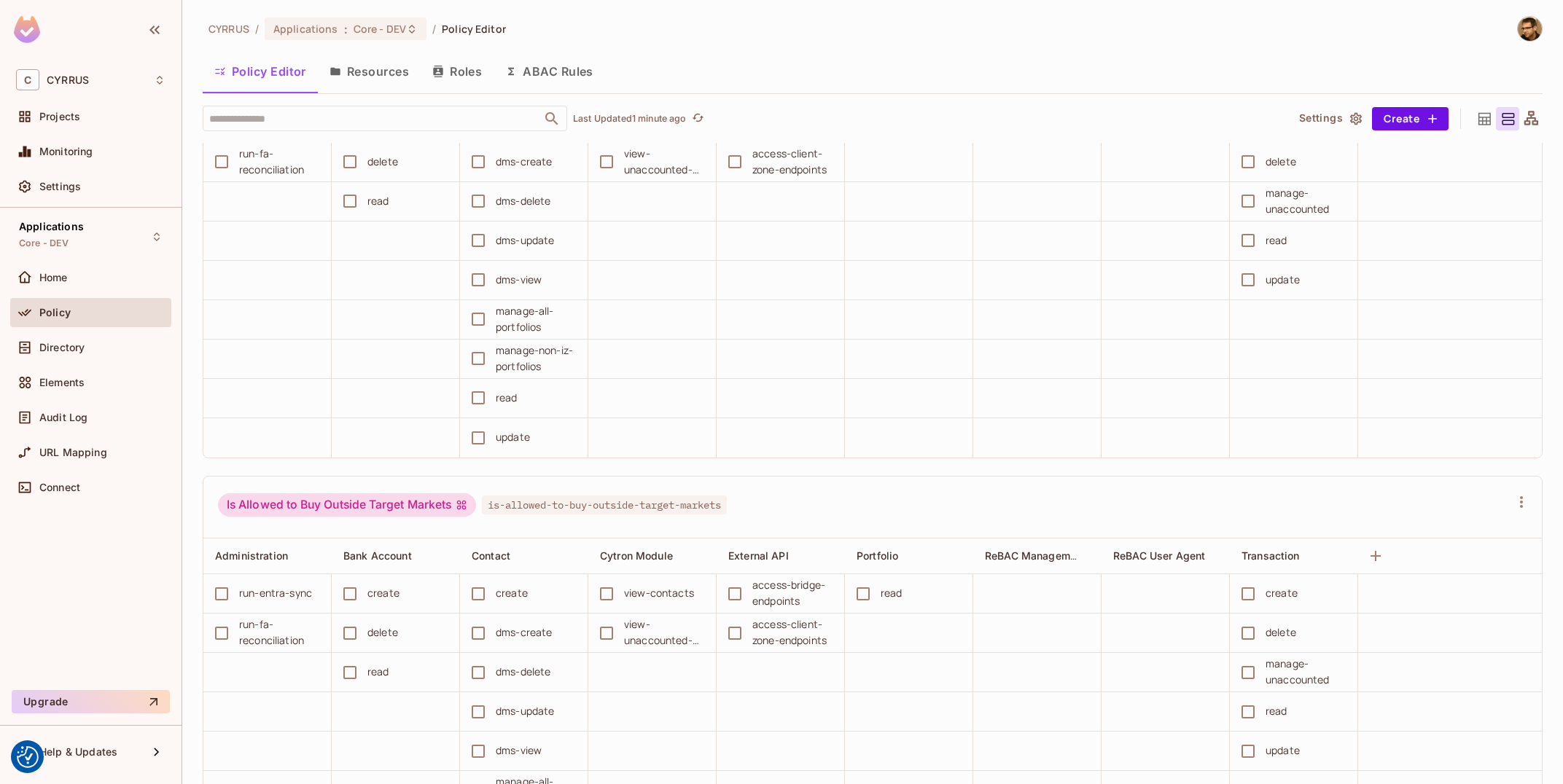
scroll to position [4279, 0]
